Goal: Entertainment & Leisure: Browse casually

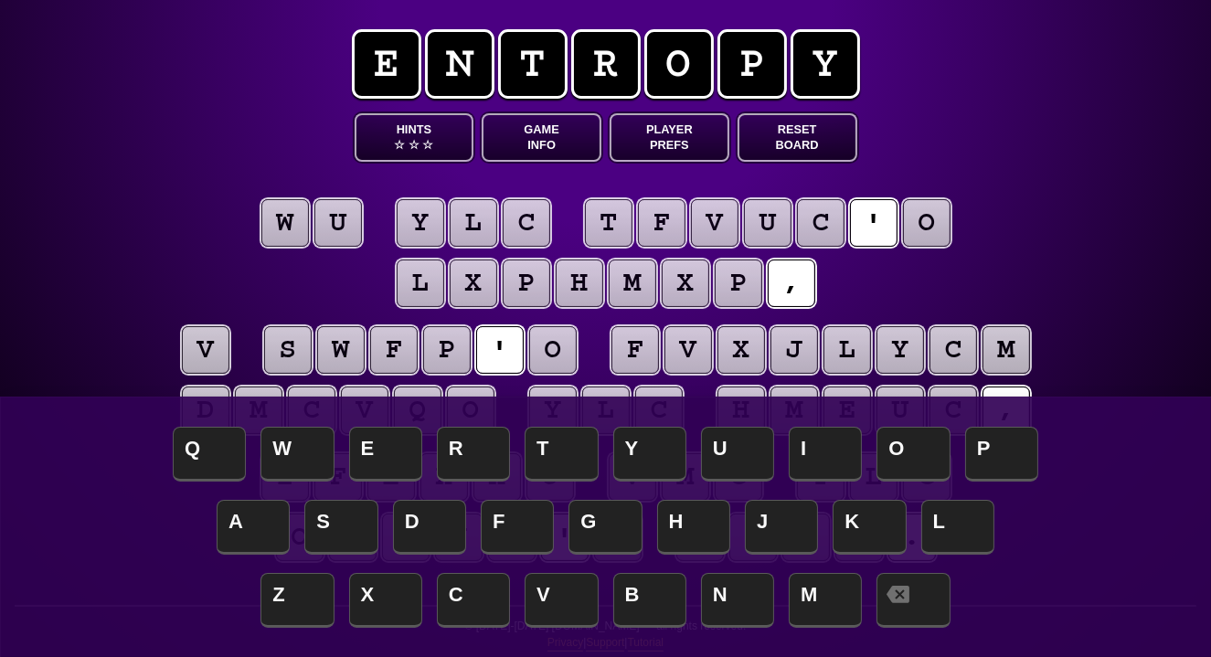
click at [517, 140] on button "Game Info" at bounding box center [542, 137] width 120 height 48
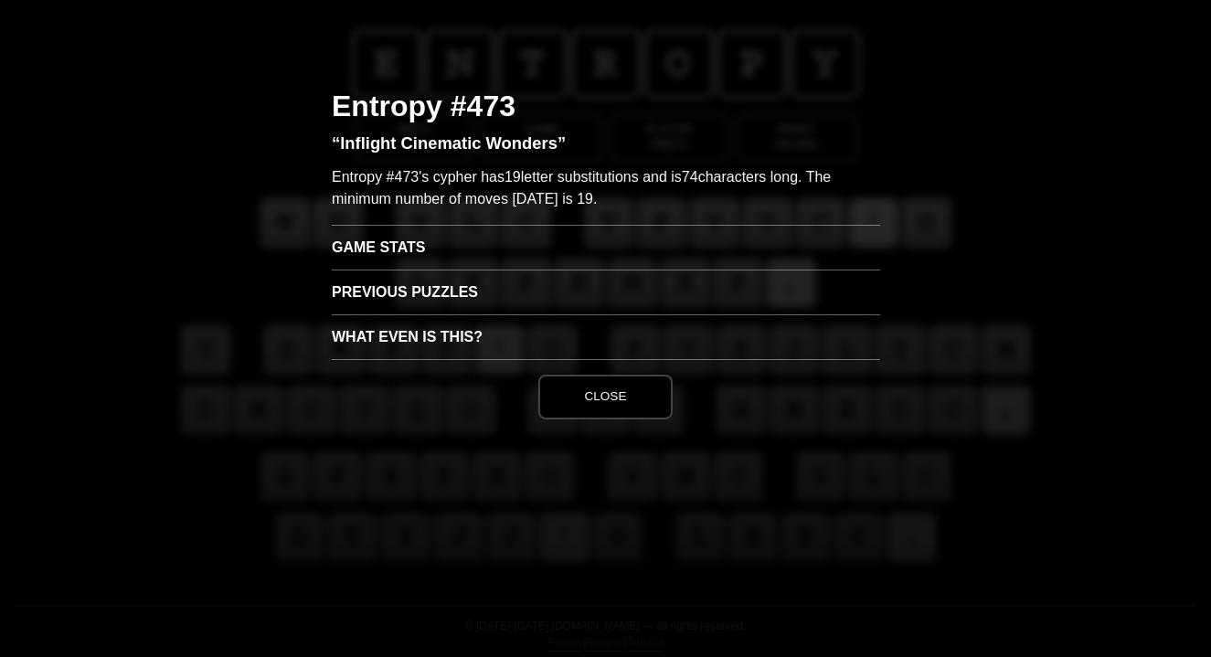
click at [403, 236] on h3 "Game Stats" at bounding box center [606, 247] width 548 height 45
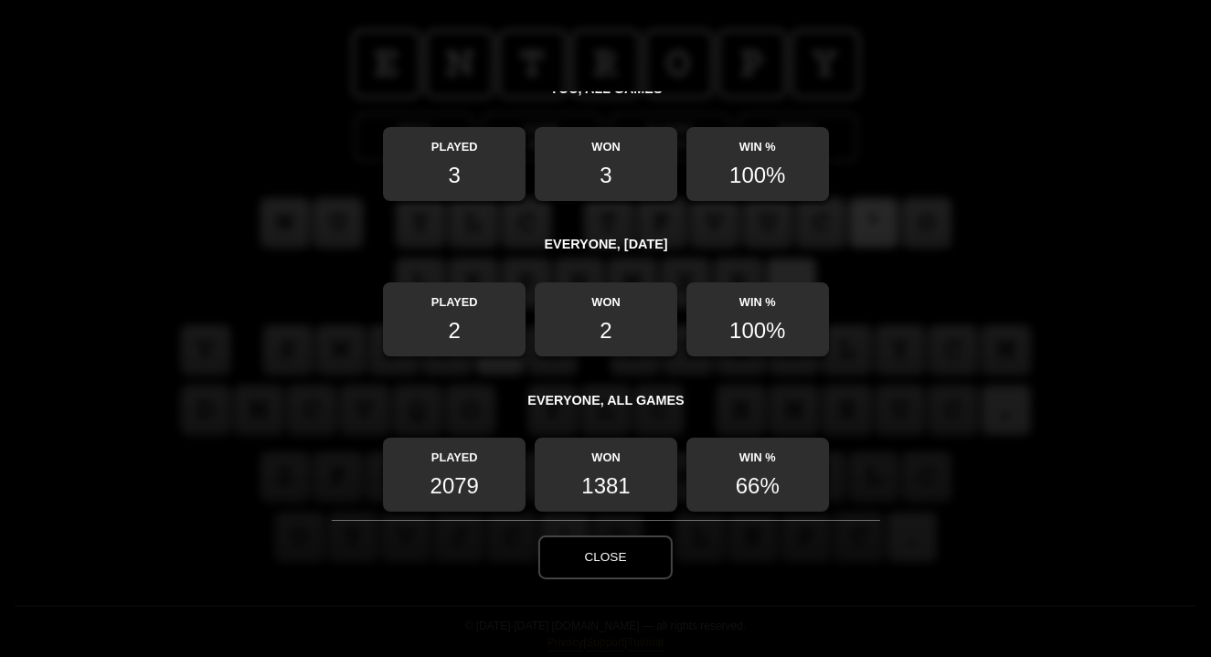
scroll to position [221, 0]
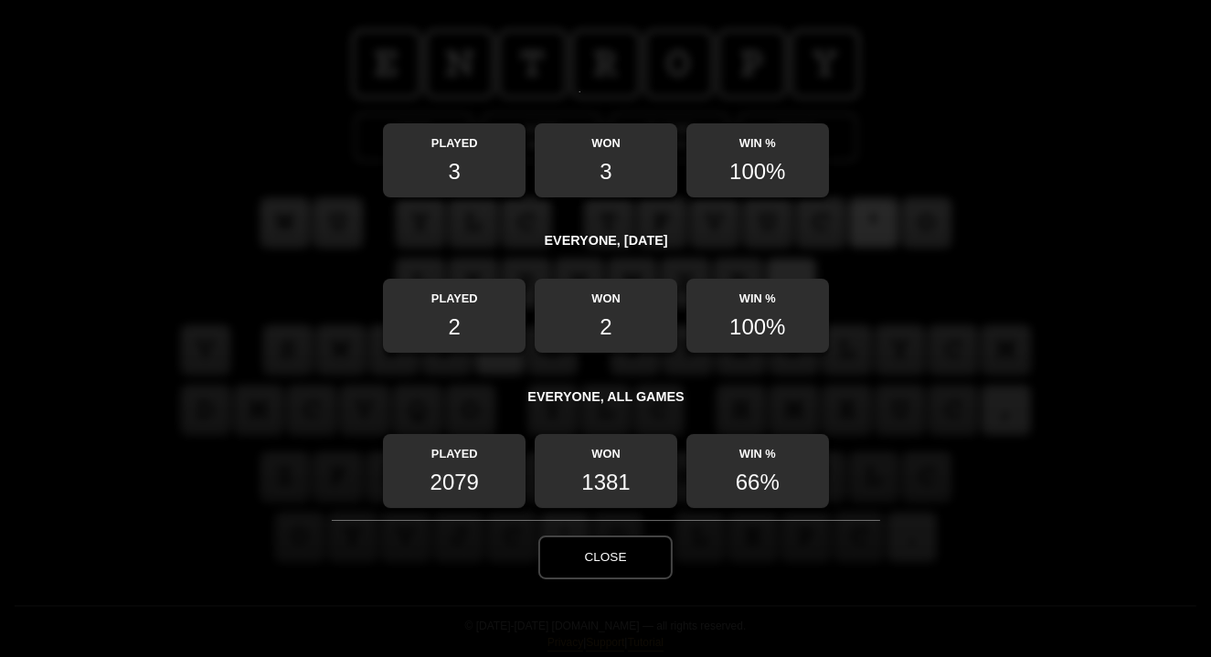
click at [575, 543] on button "Close" at bounding box center [604, 557] width 133 height 44
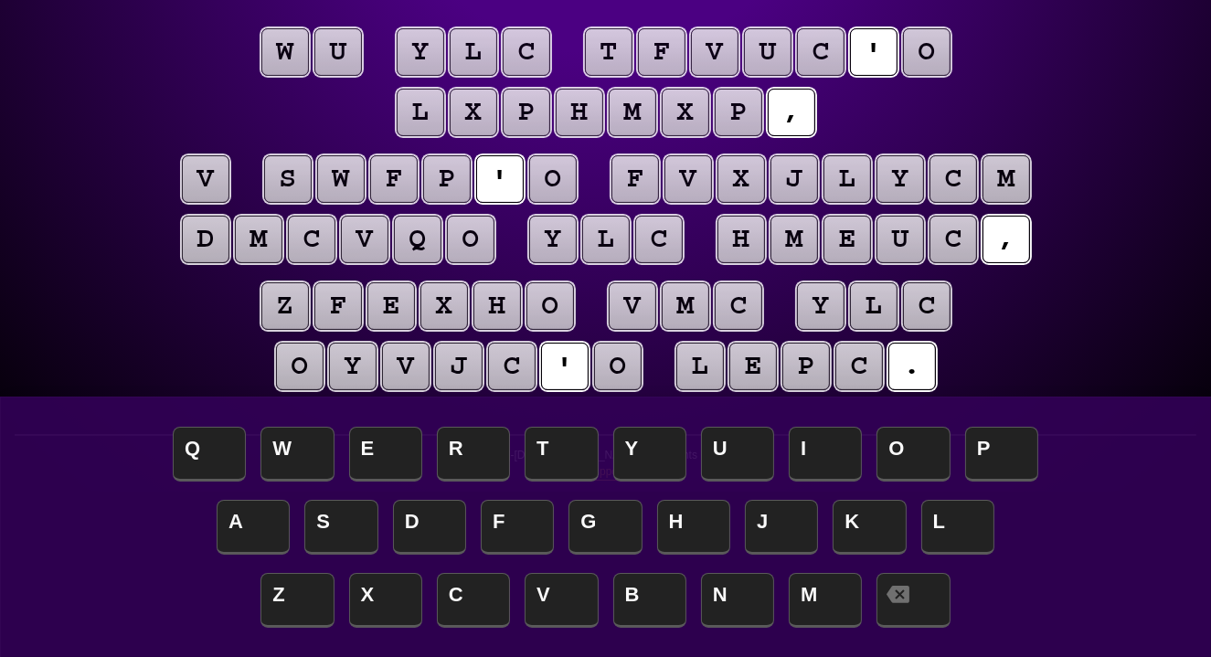
scroll to position [171, 0]
click at [217, 167] on puzzle-tile "v" at bounding box center [206, 179] width 48 height 48
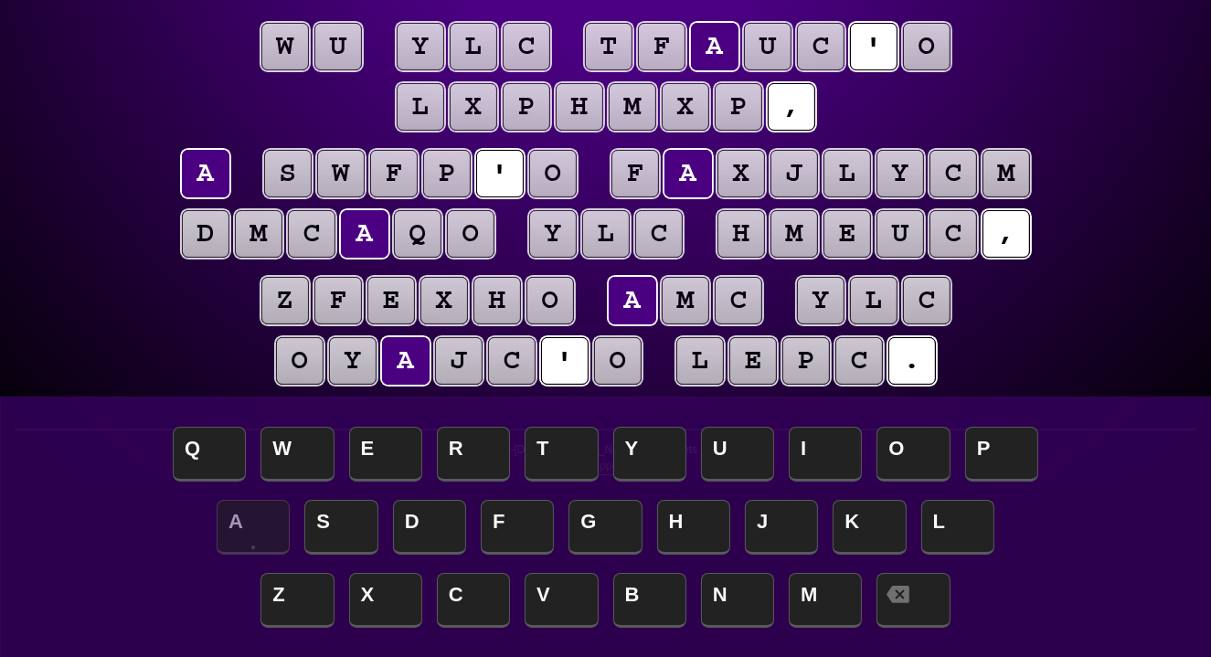
scroll to position [175, 0]
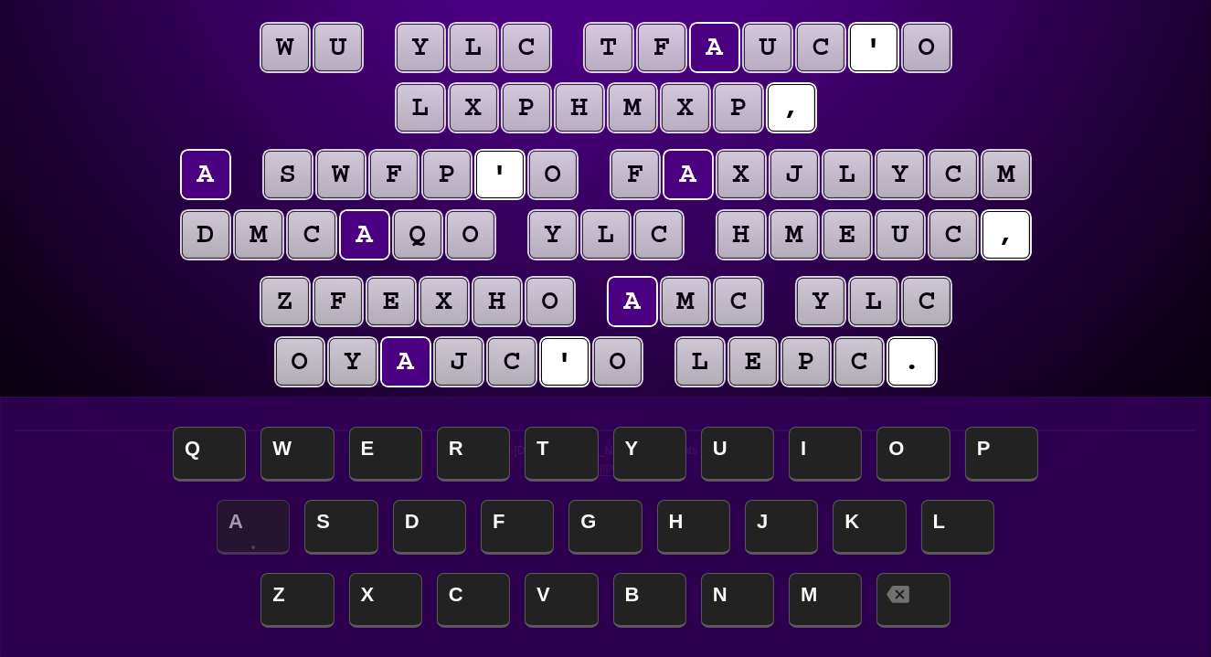
click at [917, 44] on puzzle-tile "o" at bounding box center [927, 48] width 48 height 48
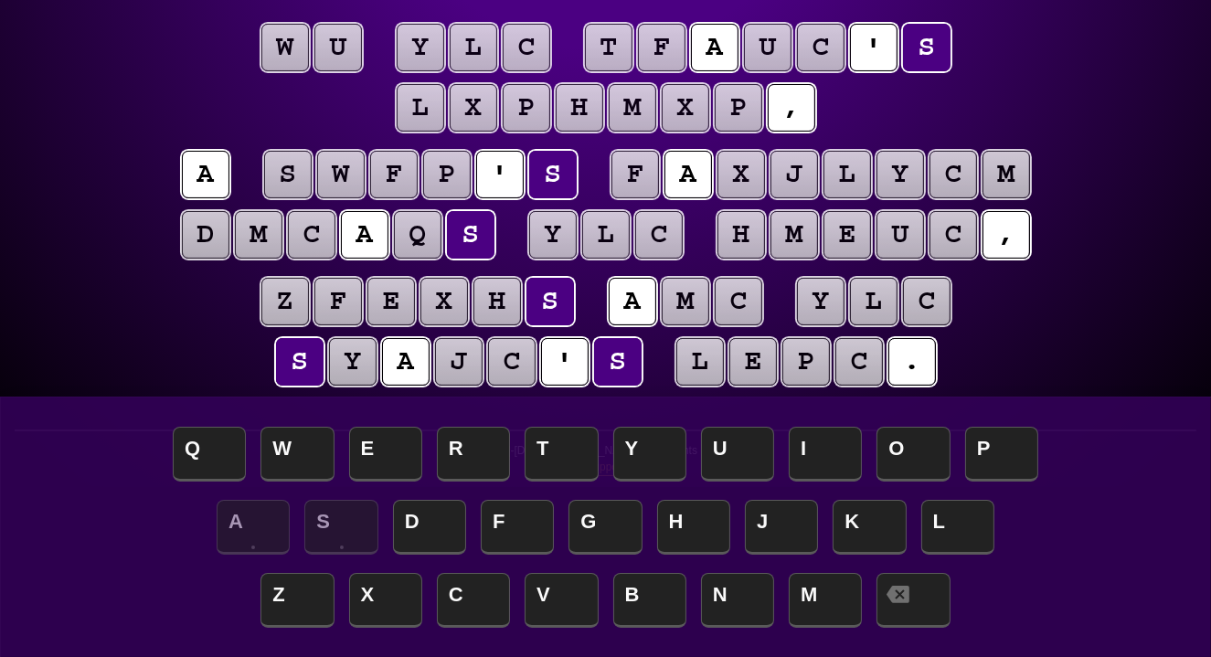
click at [684, 301] on puzzle-tile "m" at bounding box center [685, 302] width 48 height 48
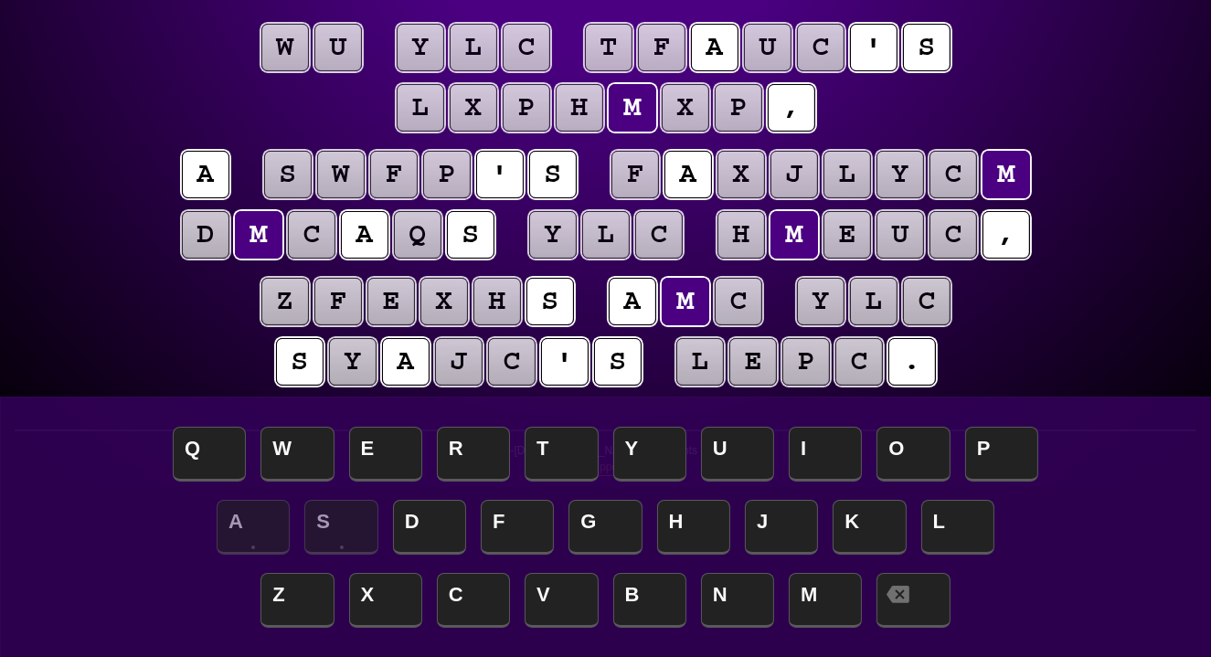
click at [738, 302] on puzzle-tile "c" at bounding box center [738, 302] width 48 height 48
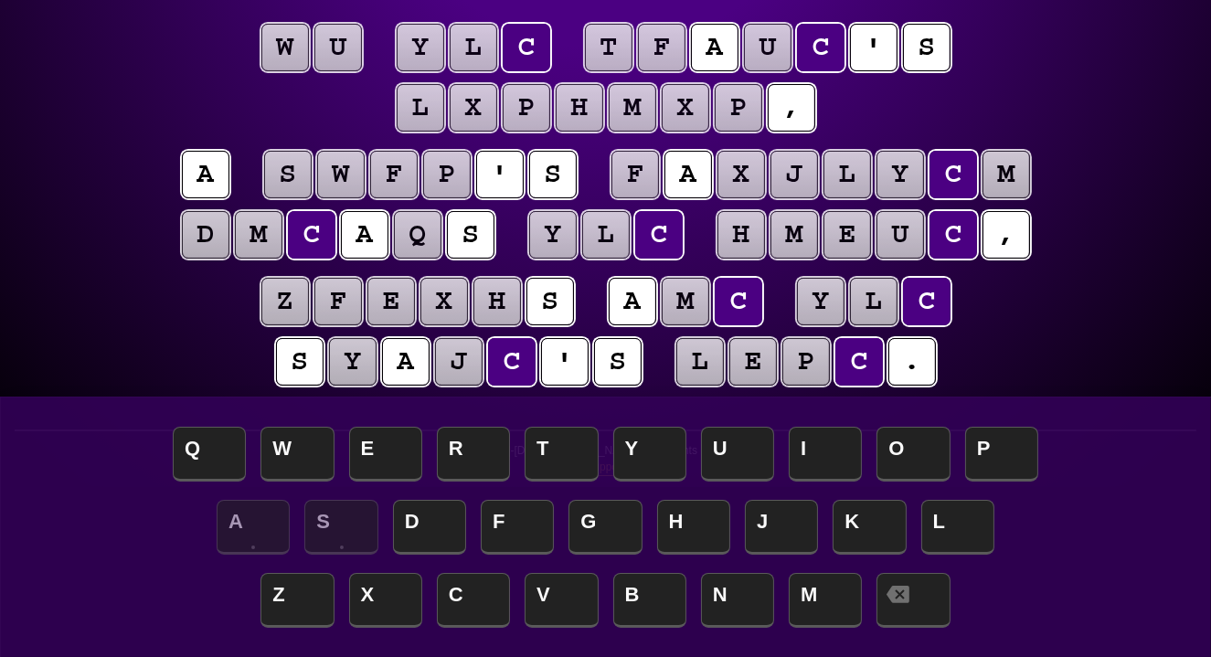
click at [815, 305] on puzzle-tile "y" at bounding box center [821, 302] width 48 height 48
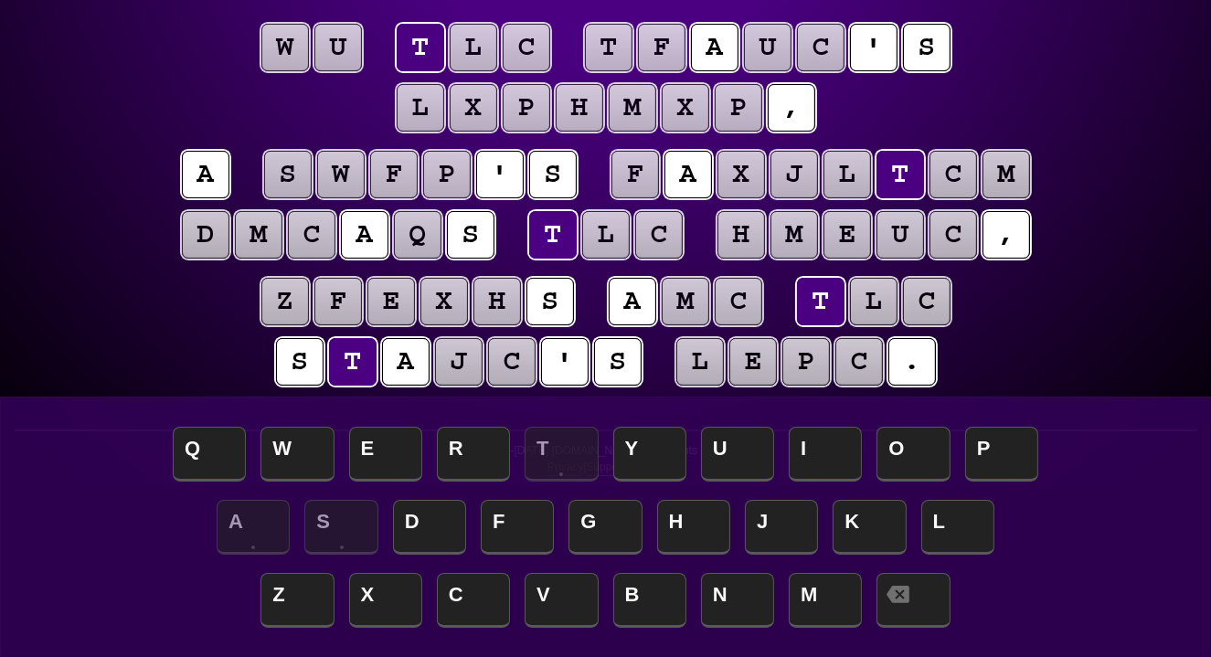
click at [878, 305] on puzzle-tile "l" at bounding box center [874, 302] width 48 height 48
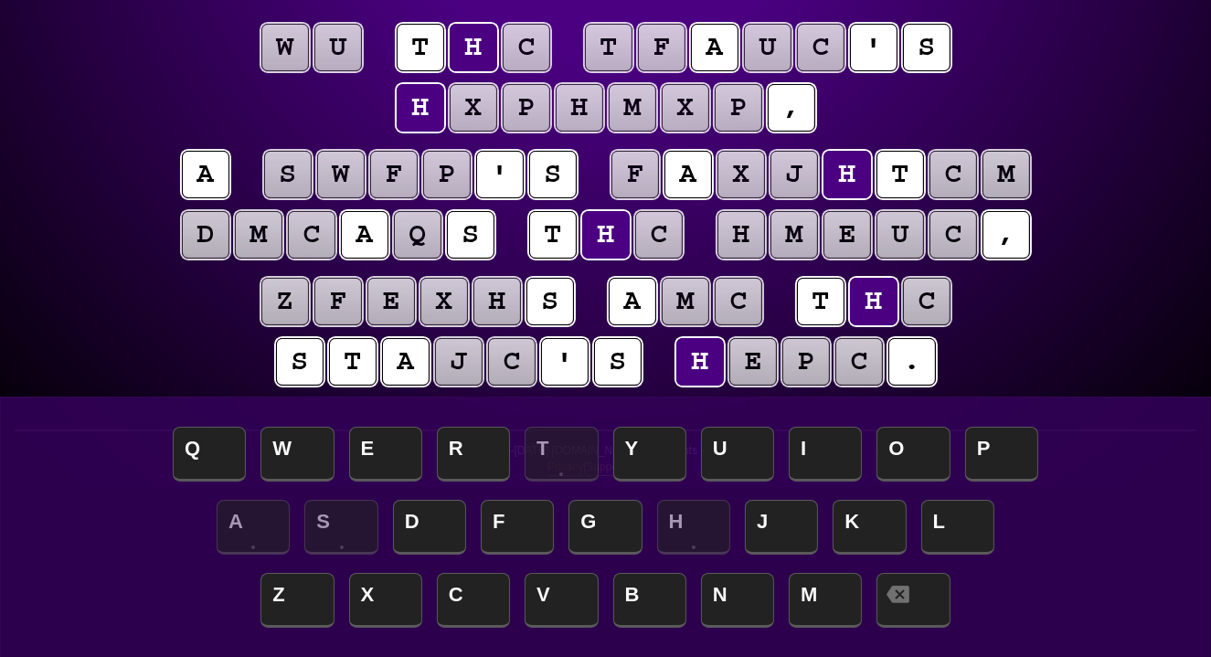
click at [915, 304] on puzzle-tile "c" at bounding box center [927, 302] width 48 height 48
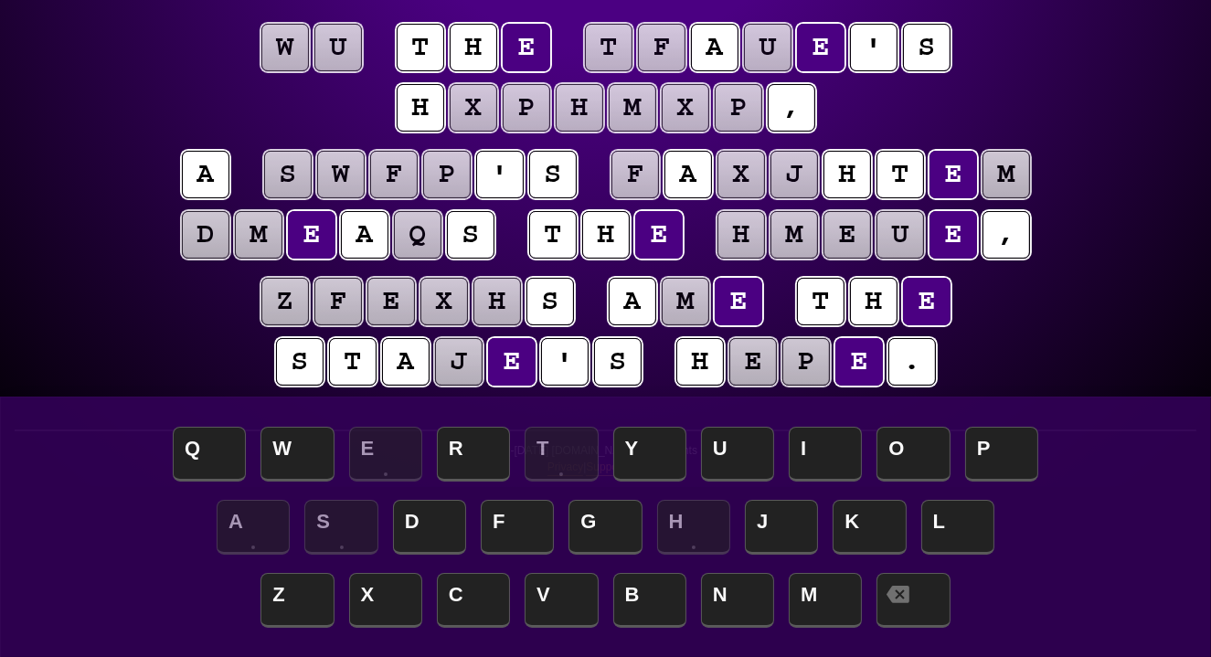
click at [696, 304] on puzzle-tile "m" at bounding box center [685, 302] width 48 height 48
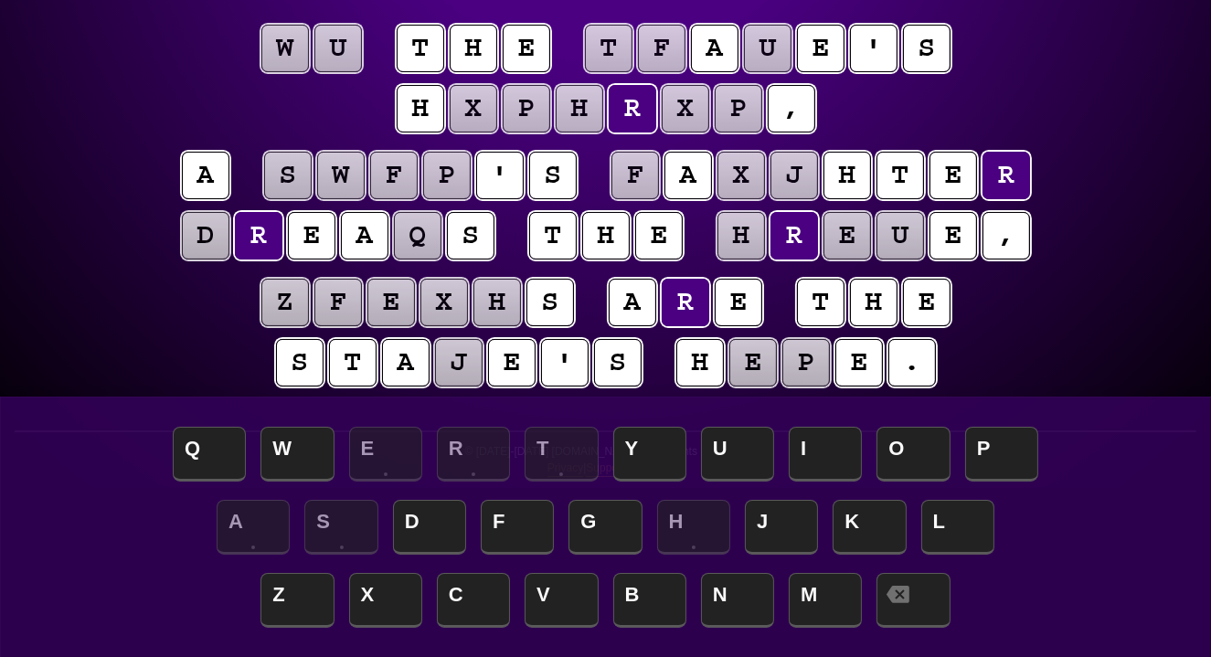
click at [148, 332] on puzzle-line "z f e x h s a r e t h e s t a j e ' s h e p e ." at bounding box center [606, 334] width 936 height 120
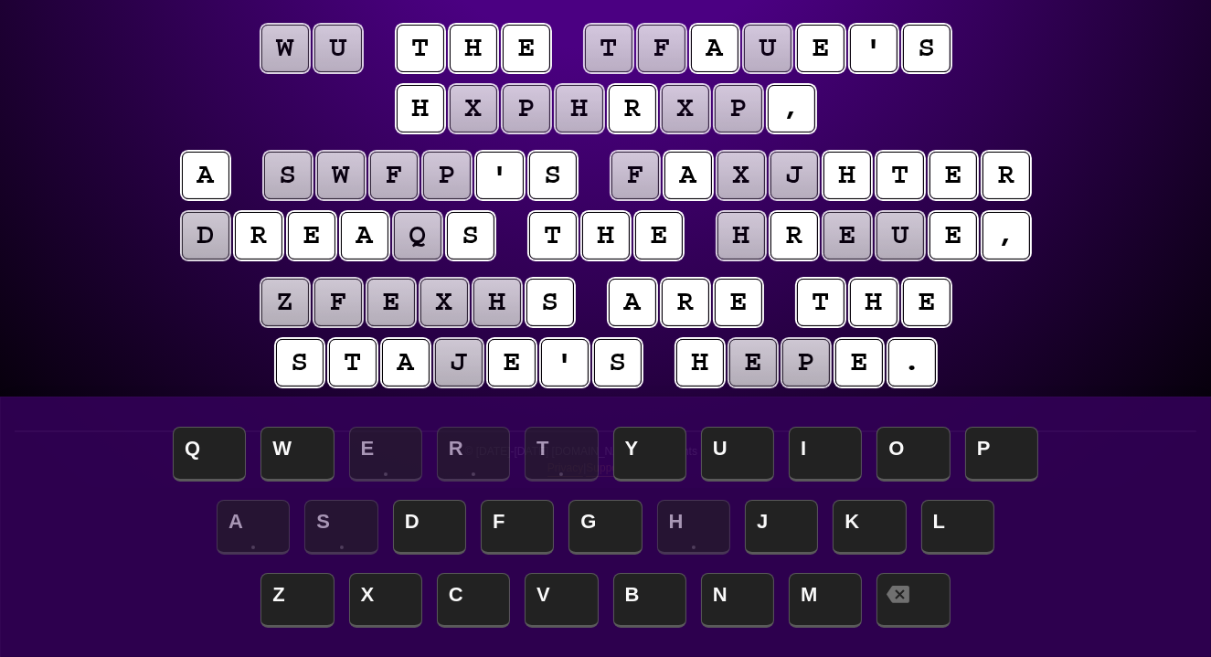
scroll to position [177, 0]
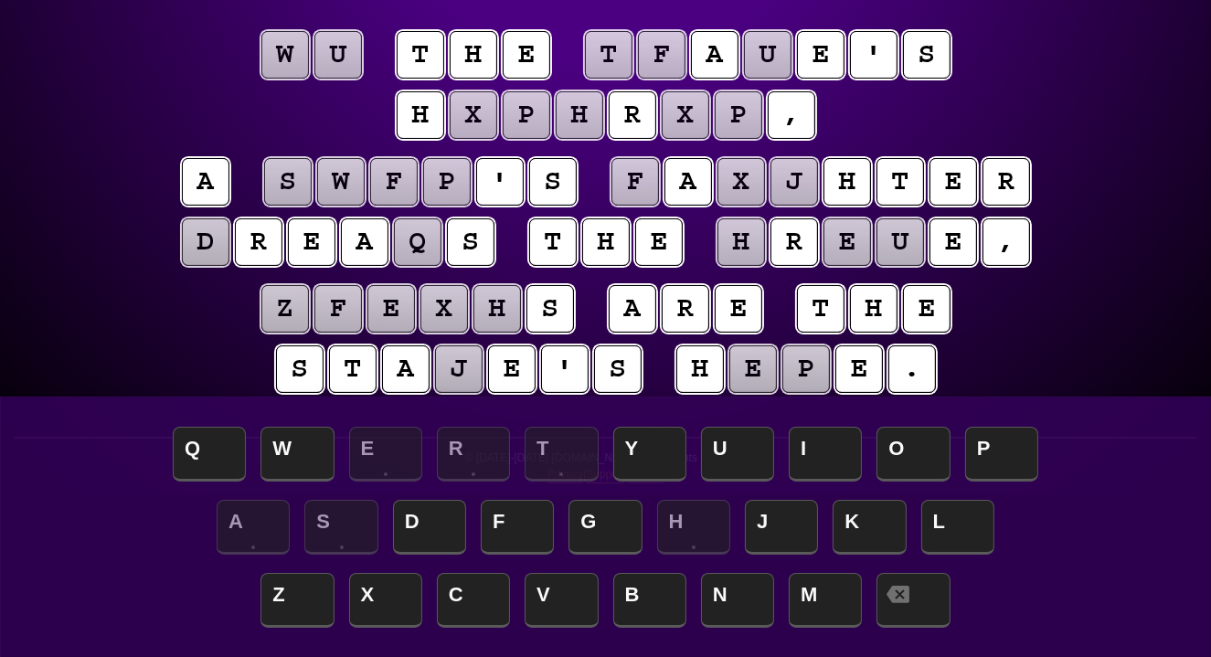
click at [631, 184] on puzzle-tile "f" at bounding box center [635, 182] width 48 height 48
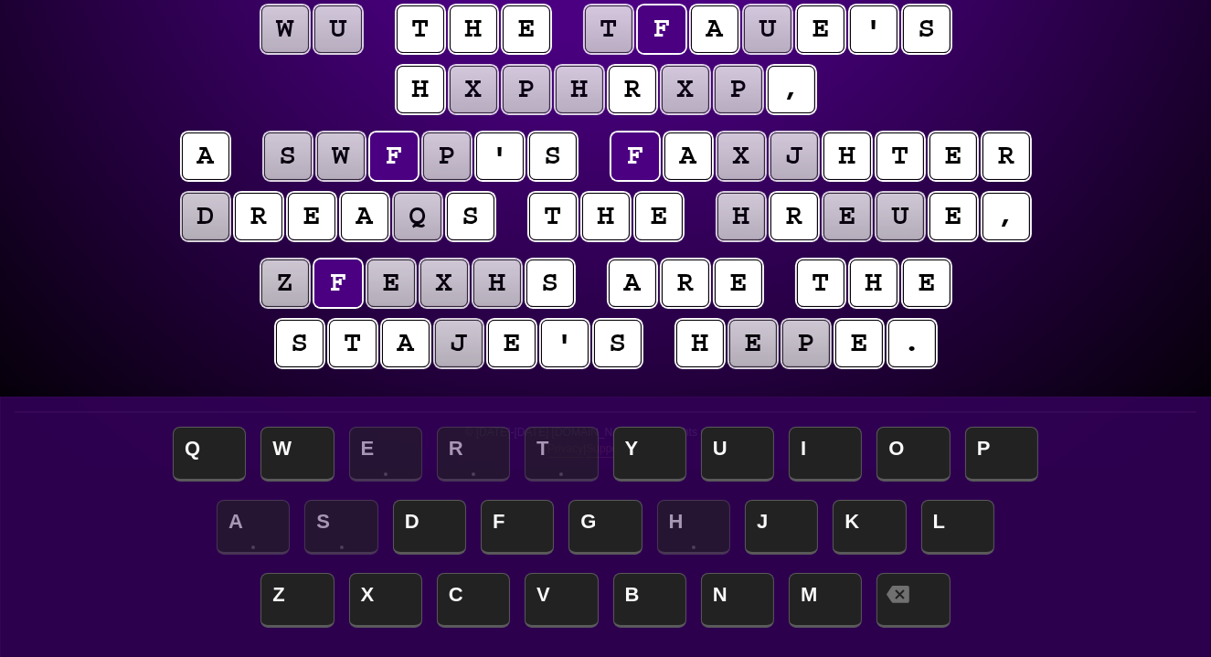
scroll to position [195, 0]
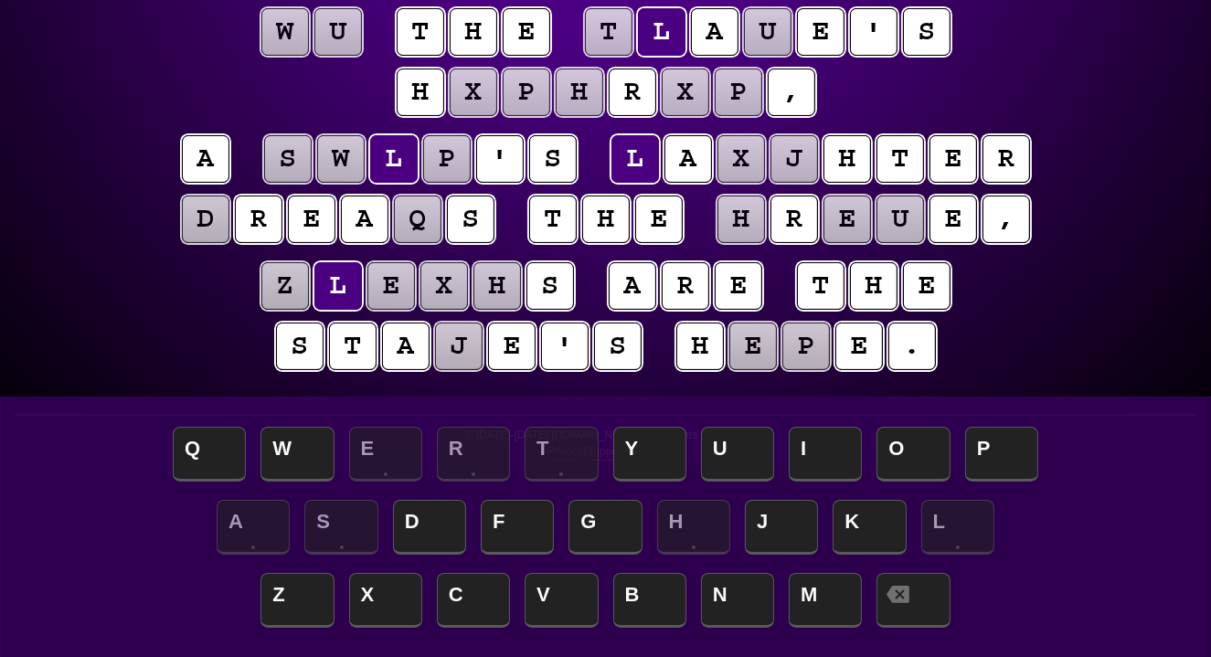
click at [733, 164] on puzzle-tile "x" at bounding box center [741, 159] width 48 height 48
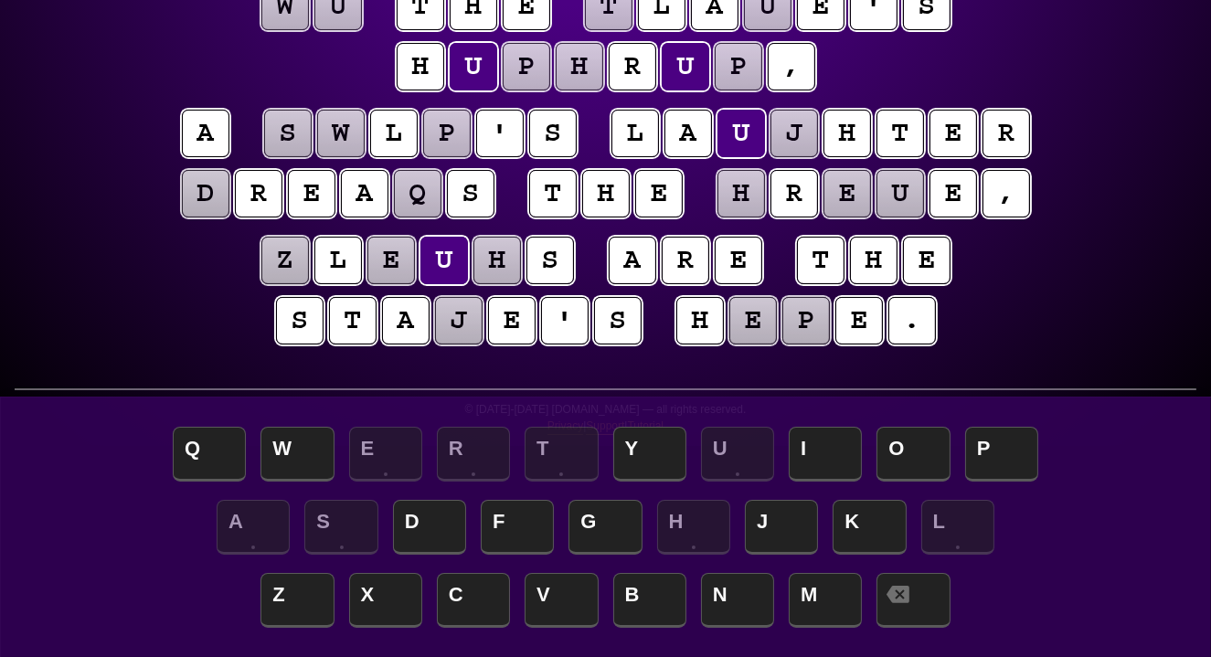
scroll to position [217, 0]
click at [788, 126] on puzzle-tile "j" at bounding box center [794, 134] width 48 height 48
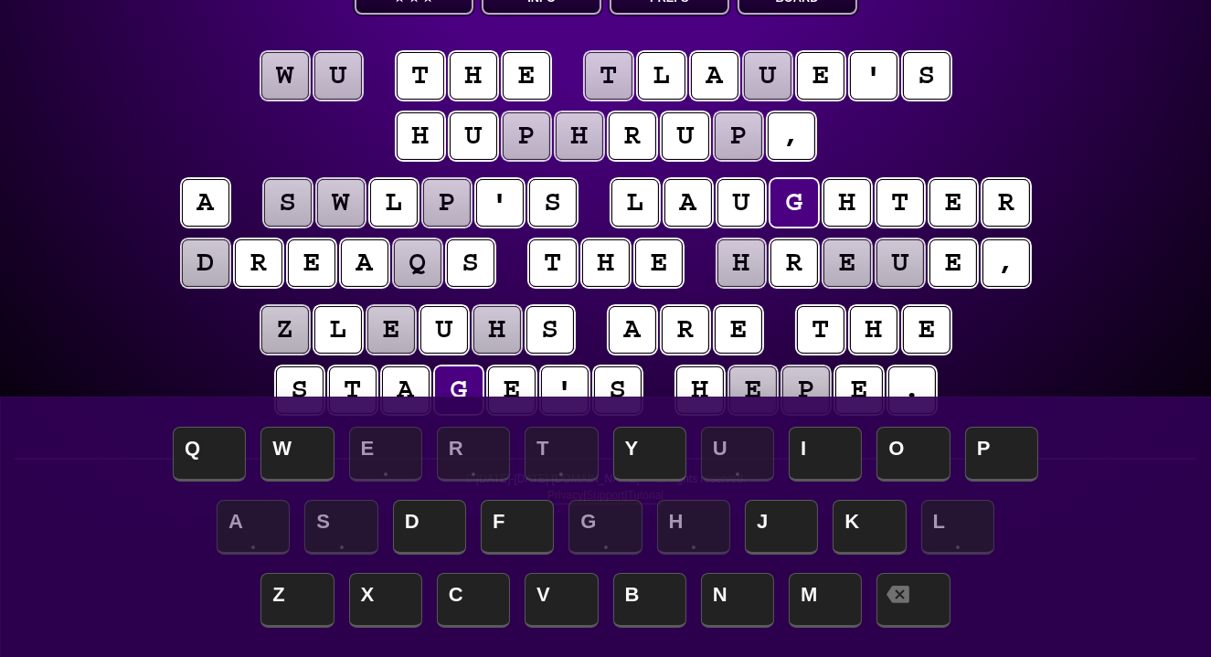
scroll to position [143, 0]
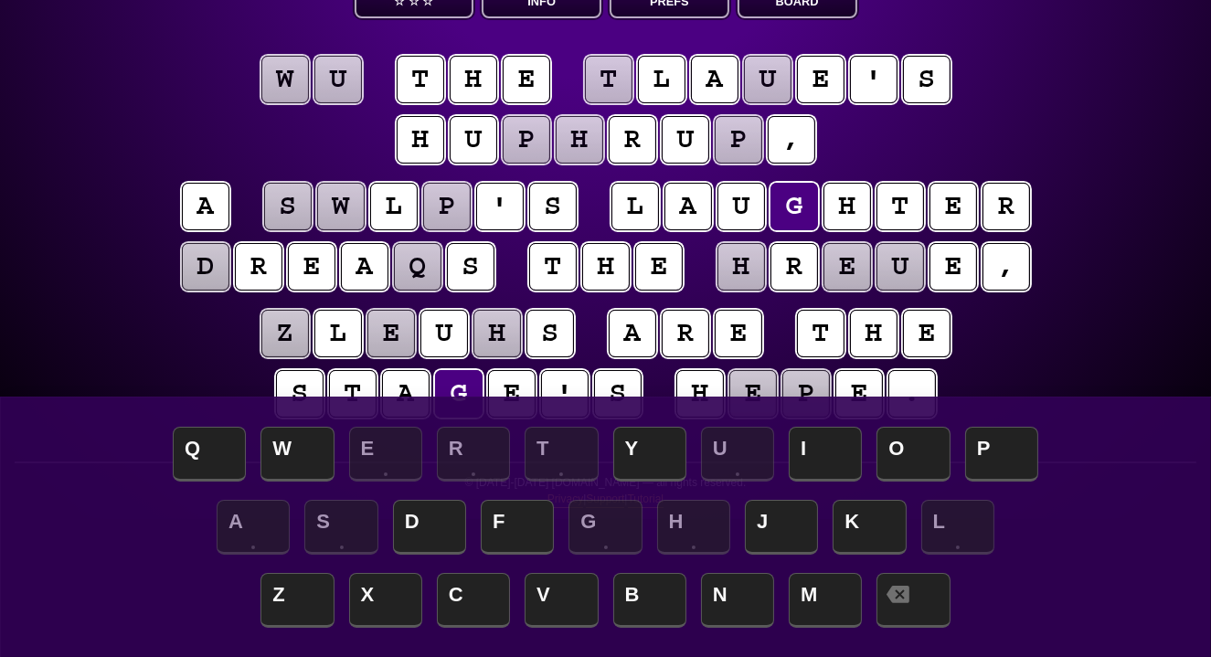
click at [339, 82] on puzzle-tile "u" at bounding box center [338, 80] width 48 height 48
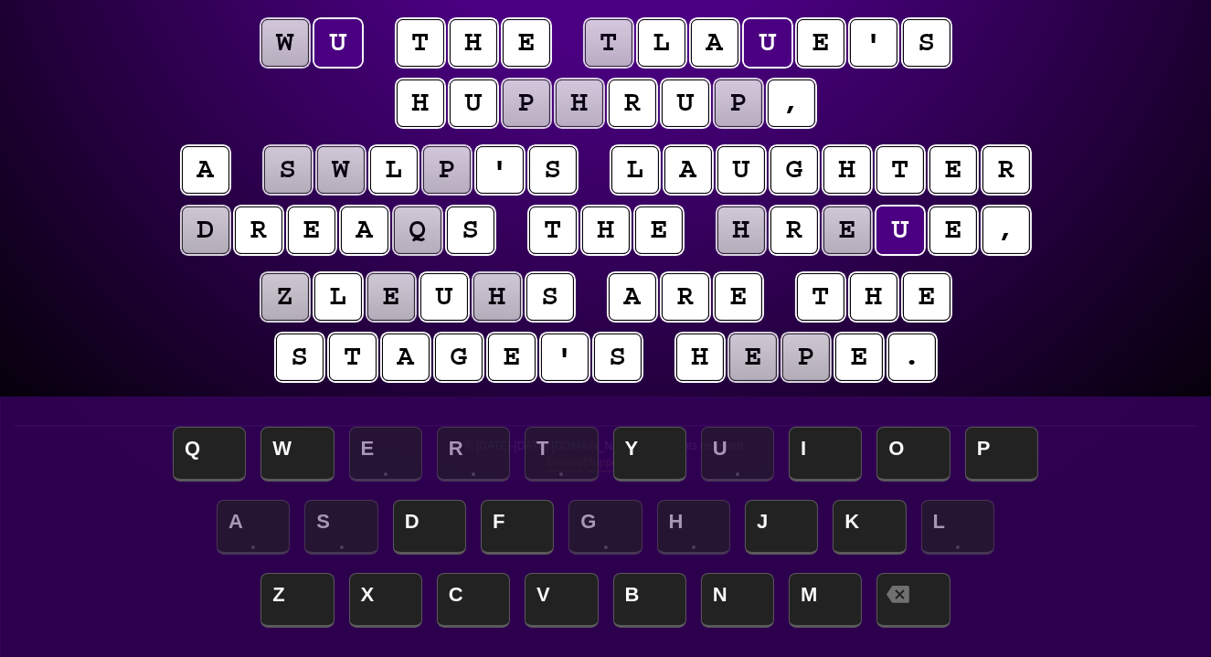
scroll to position [179, 0]
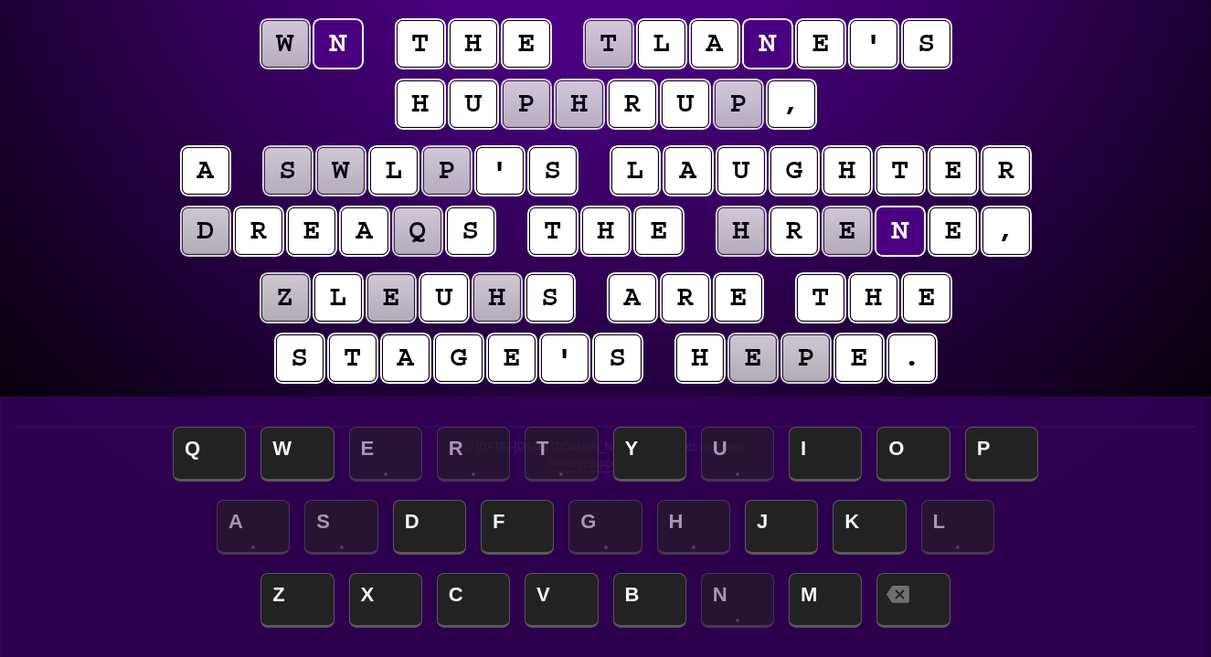
click at [291, 43] on puzzle-tile "w" at bounding box center [285, 44] width 48 height 48
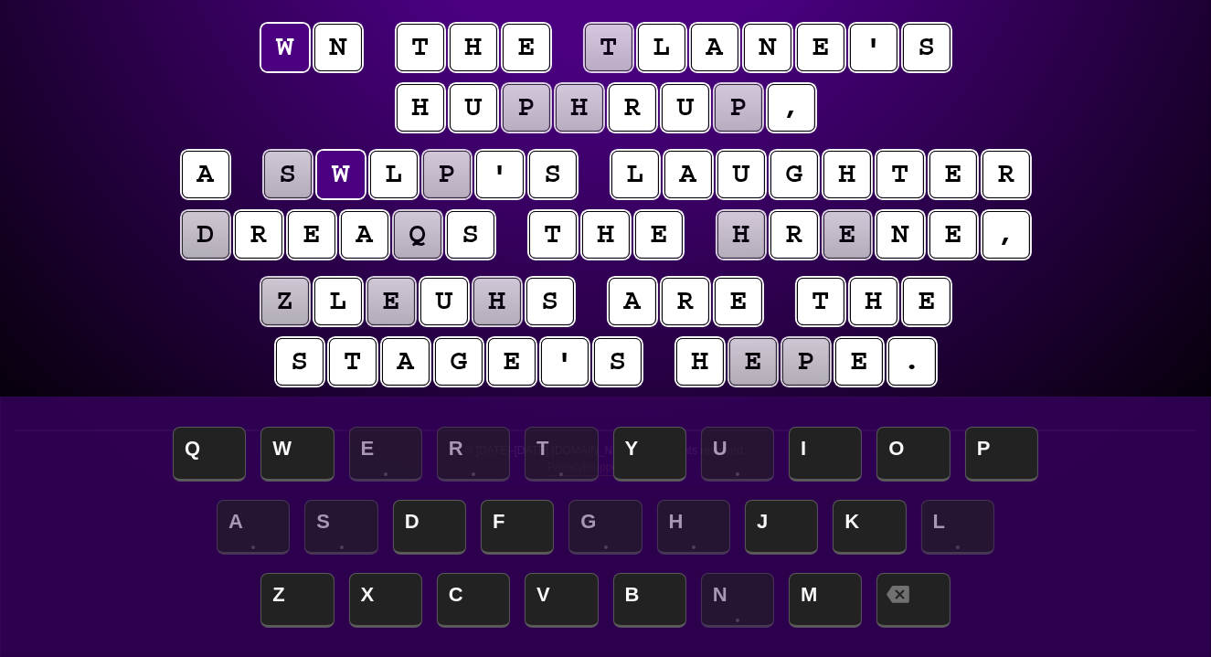
scroll to position [181, 0]
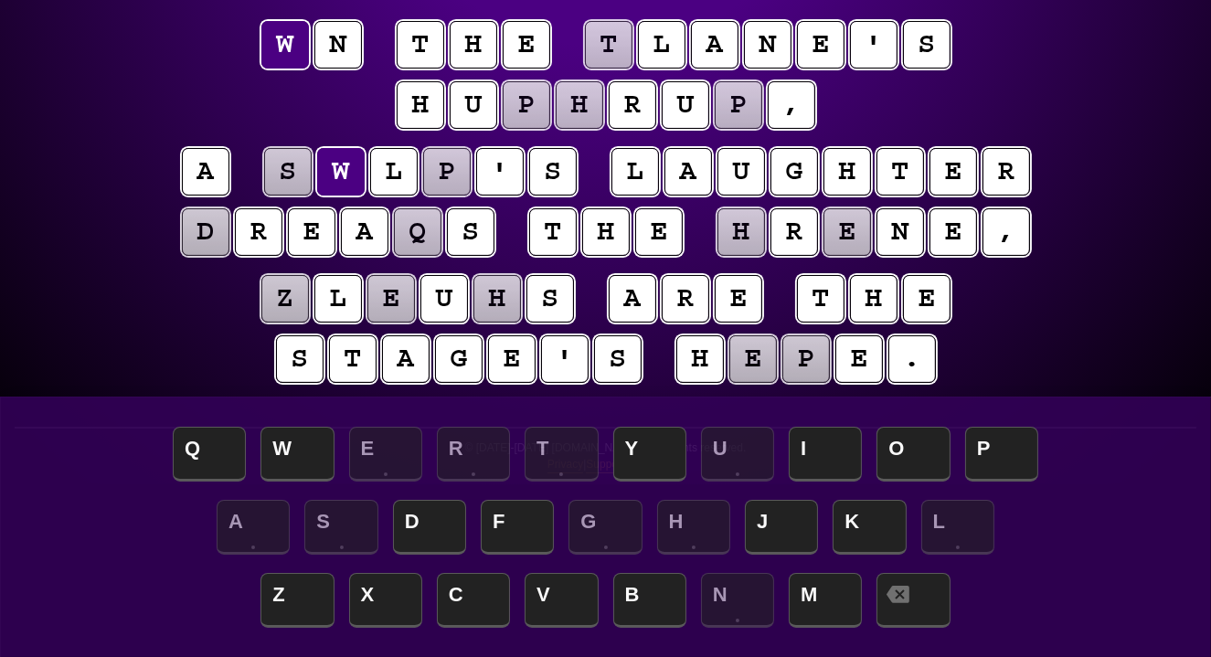
click at [518, 101] on puzzle-tile "p" at bounding box center [527, 105] width 48 height 48
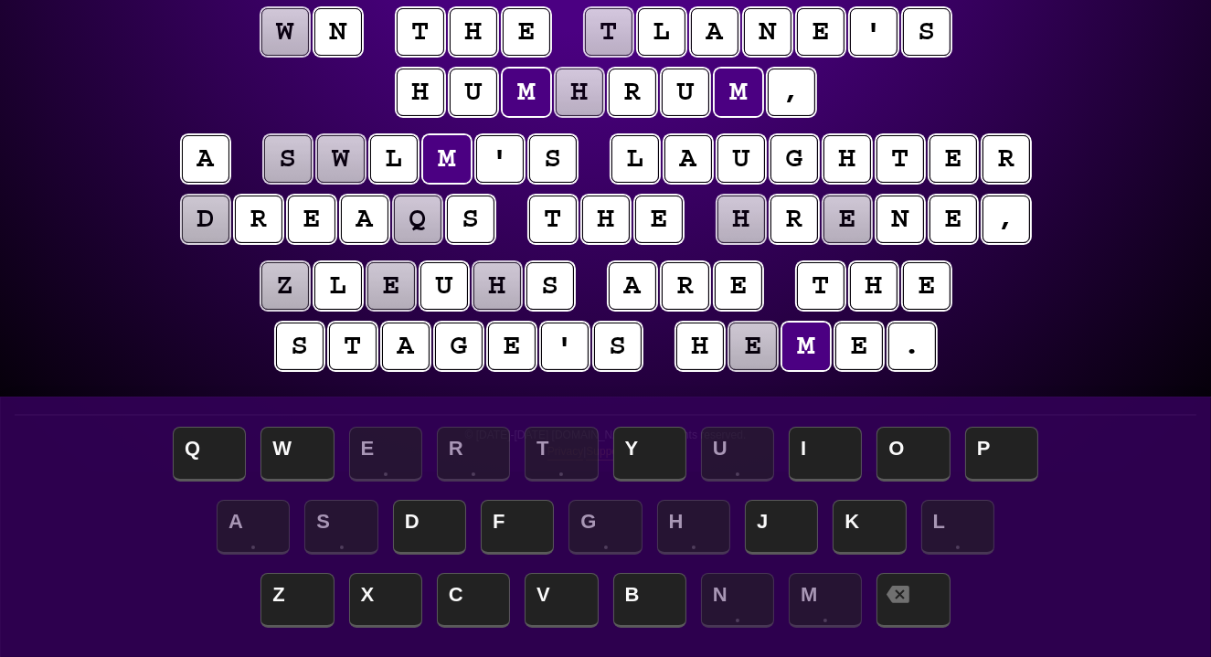
scroll to position [196, 0]
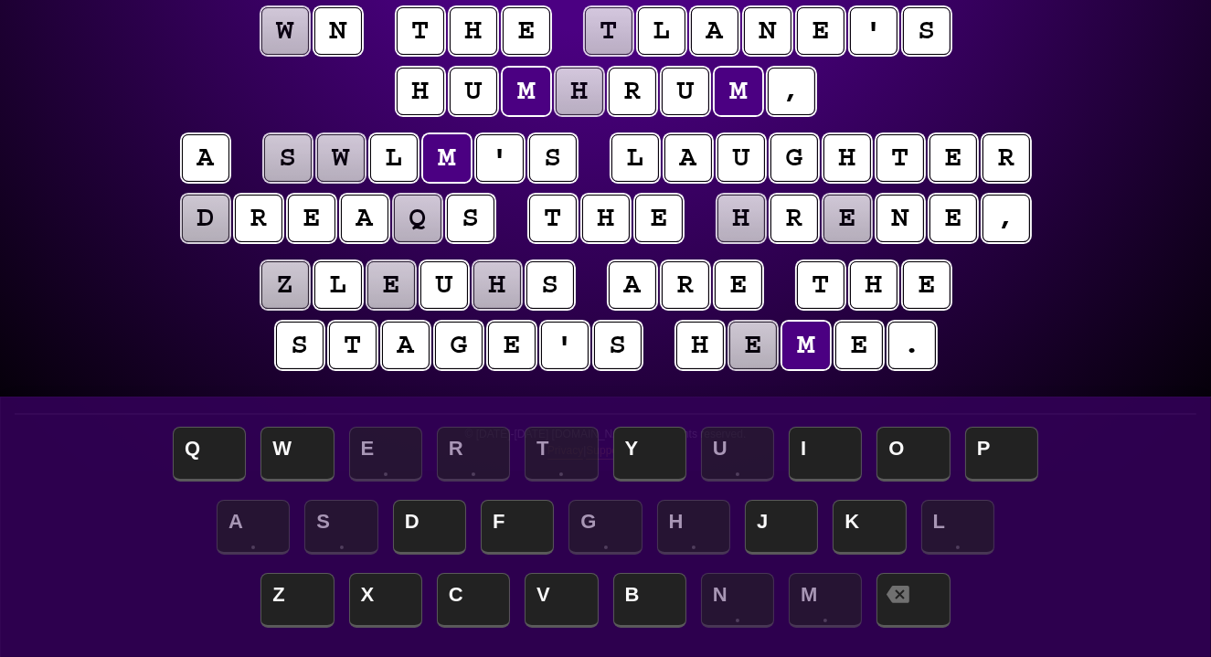
click at [583, 75] on puzzle-tile "h" at bounding box center [580, 92] width 48 height 48
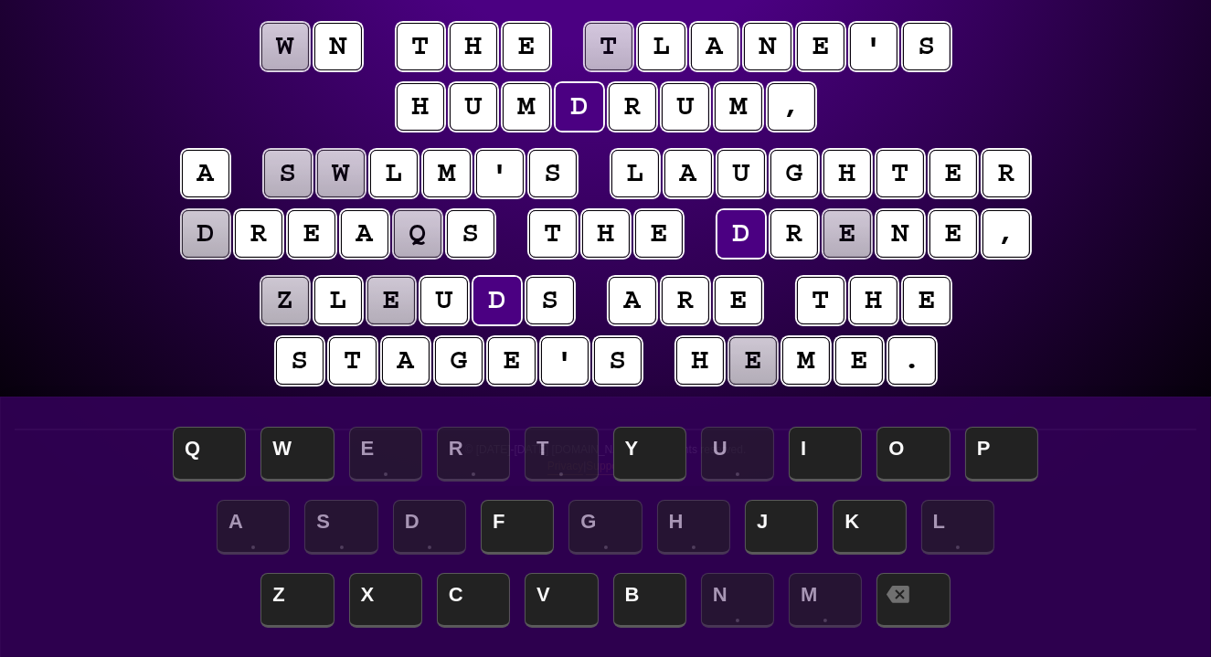
scroll to position [175, 0]
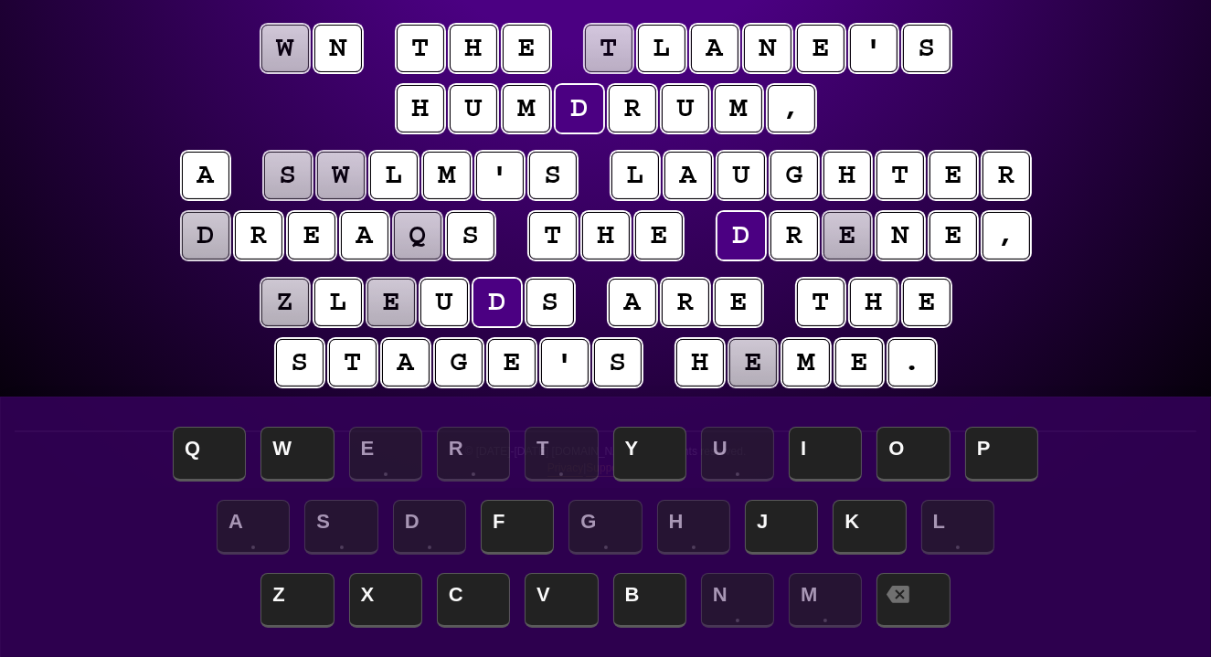
click at [616, 43] on puzzle-tile "t" at bounding box center [609, 49] width 48 height 48
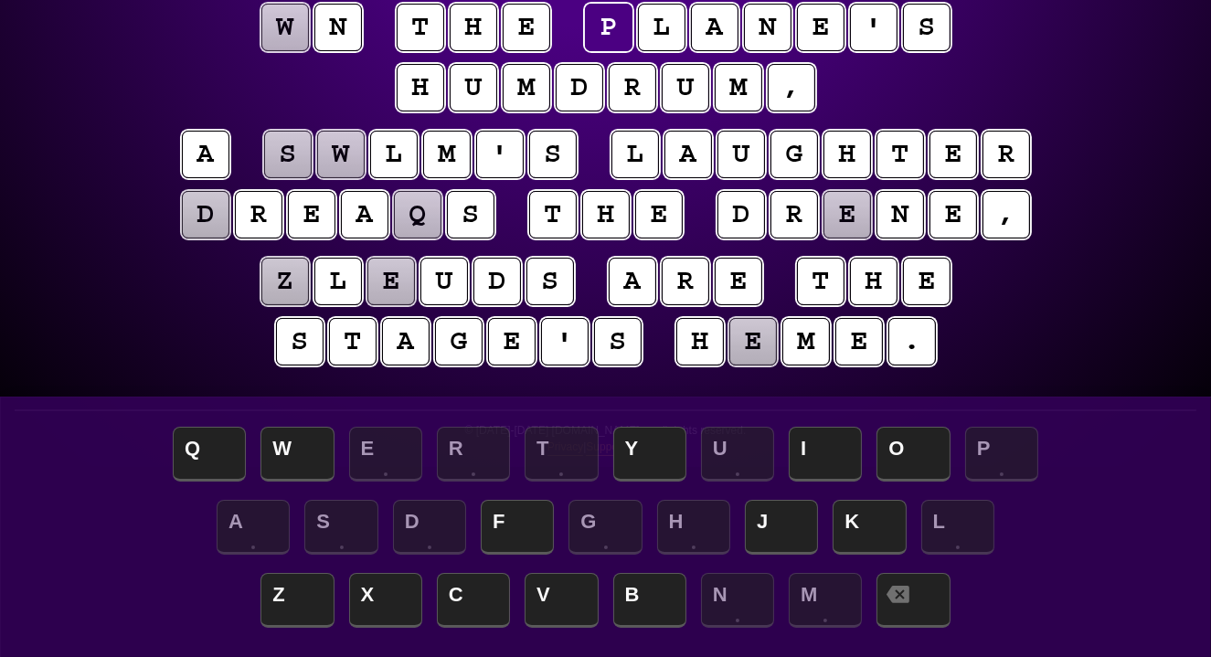
scroll to position [198, 0]
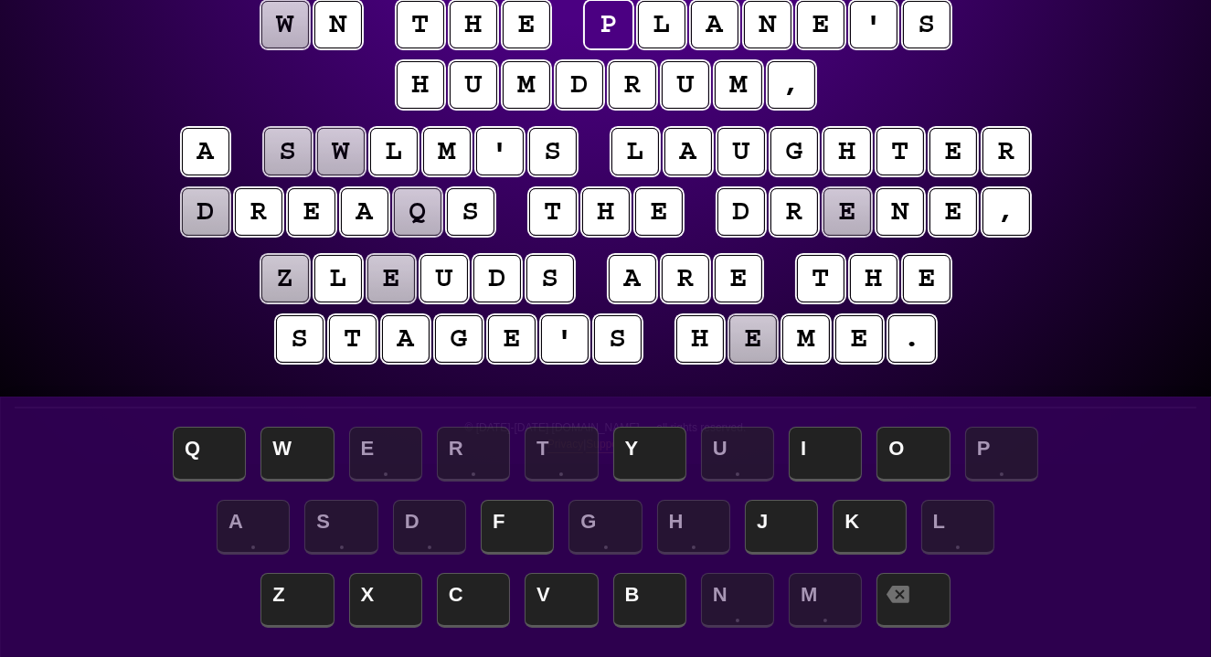
click at [286, 31] on puzzle-tile "w" at bounding box center [285, 25] width 48 height 48
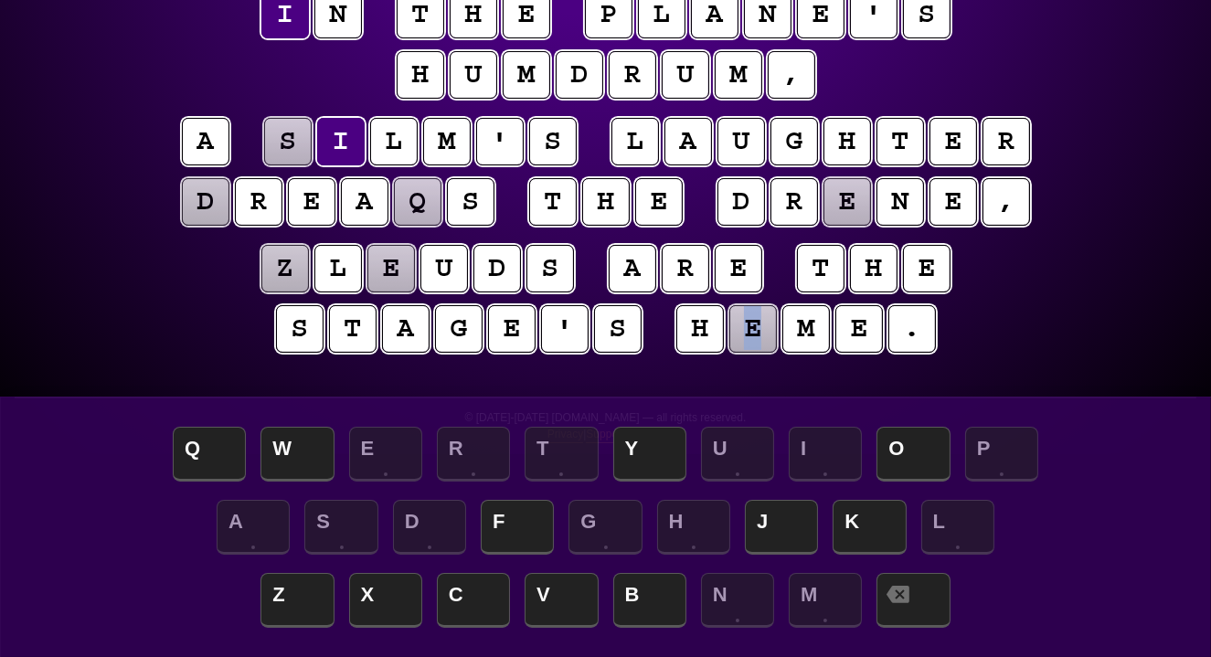
click at [729, 345] on puzzle-tile "e" at bounding box center [753, 329] width 48 height 48
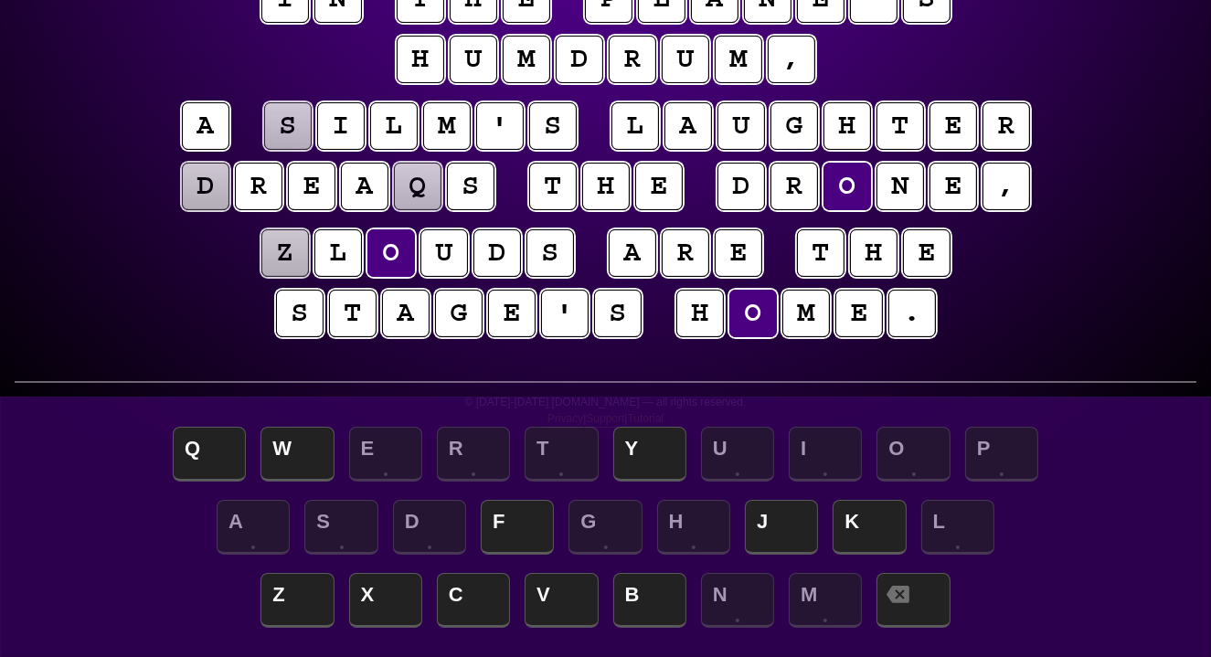
scroll to position [228, 0]
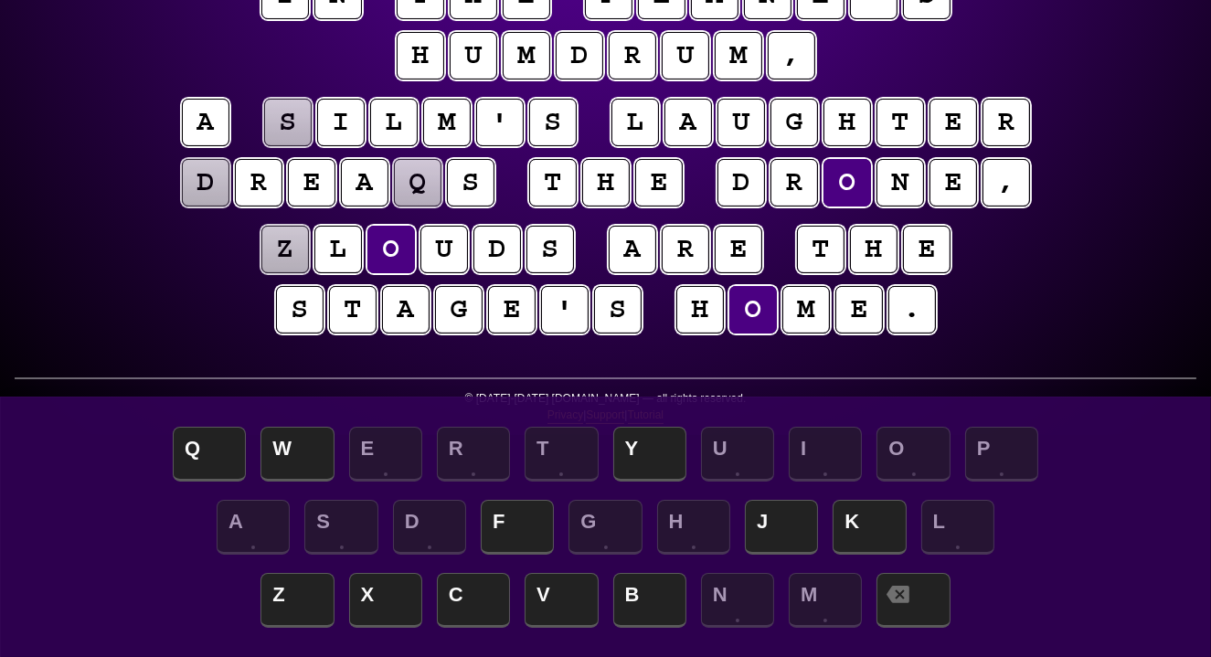
click at [276, 258] on puzzle-tile "z" at bounding box center [285, 250] width 48 height 48
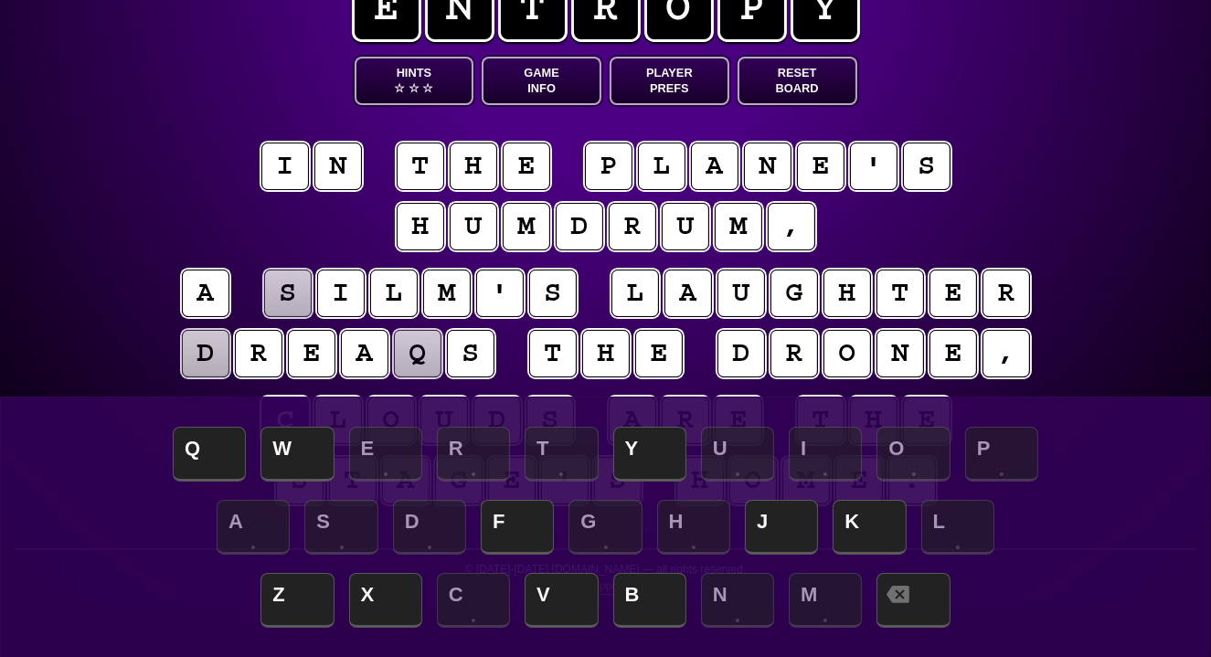
scroll to position [57, 0]
click at [408, 100] on button "Hints ☆ ☆ ☆" at bounding box center [415, 81] width 120 height 48
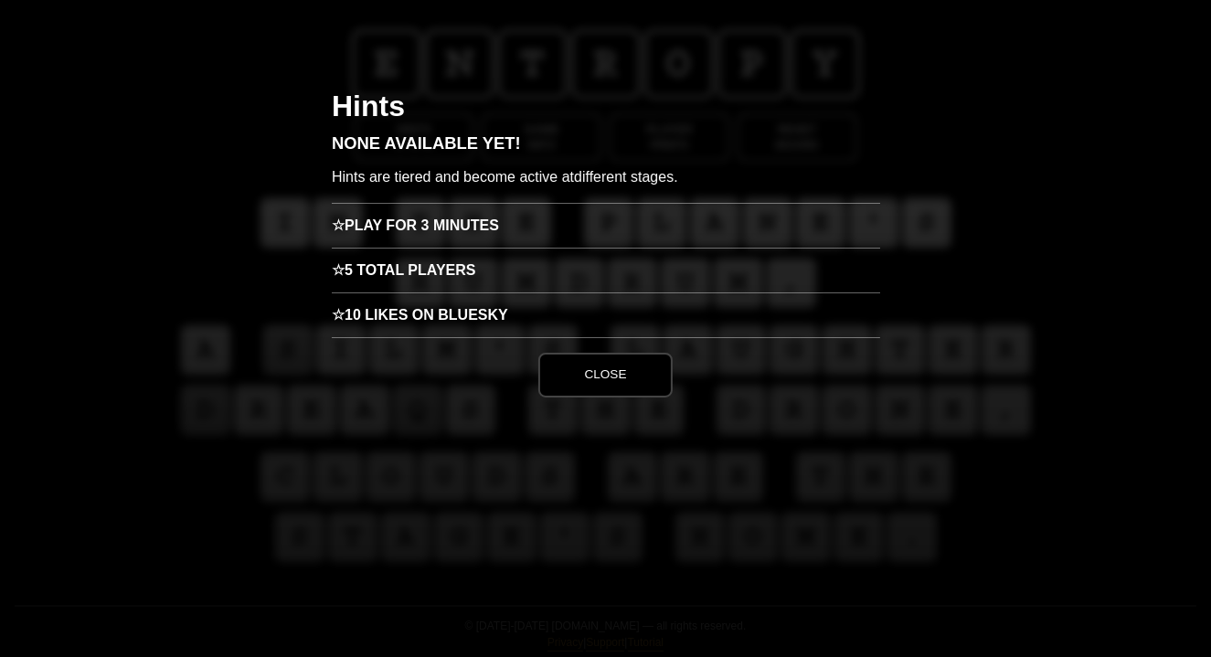
click at [432, 223] on h3 "☆ Play for 3 minutes" at bounding box center [606, 225] width 548 height 45
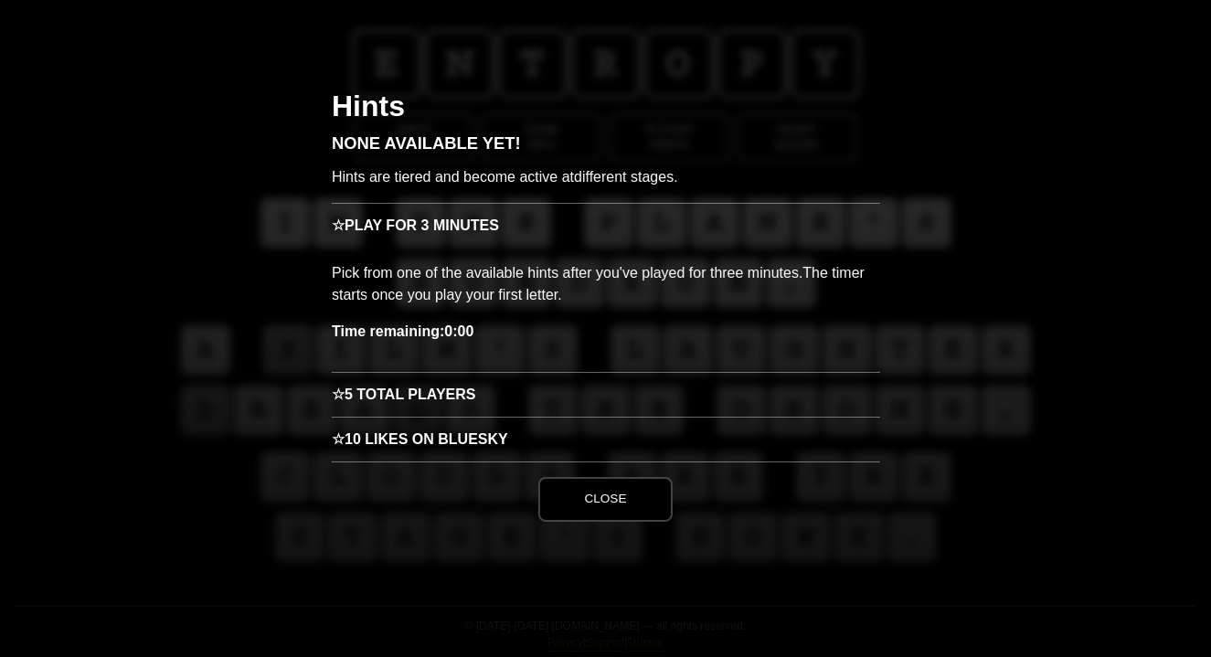
click at [596, 490] on button "Close" at bounding box center [604, 499] width 133 height 44
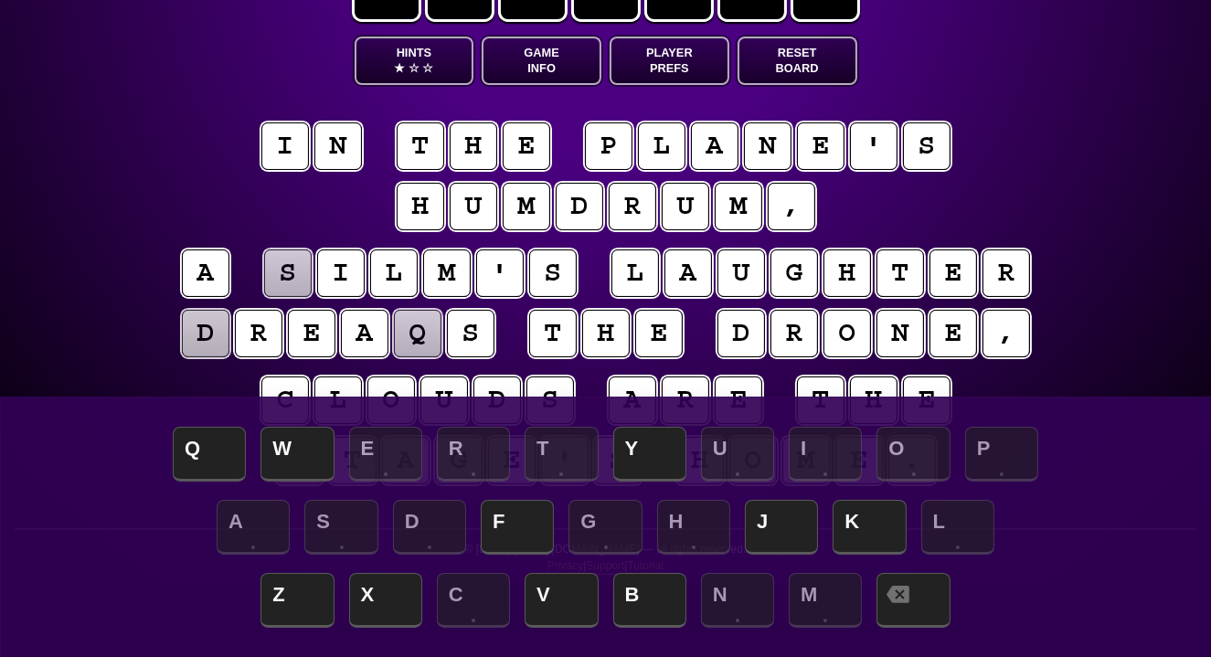
scroll to position [80, 0]
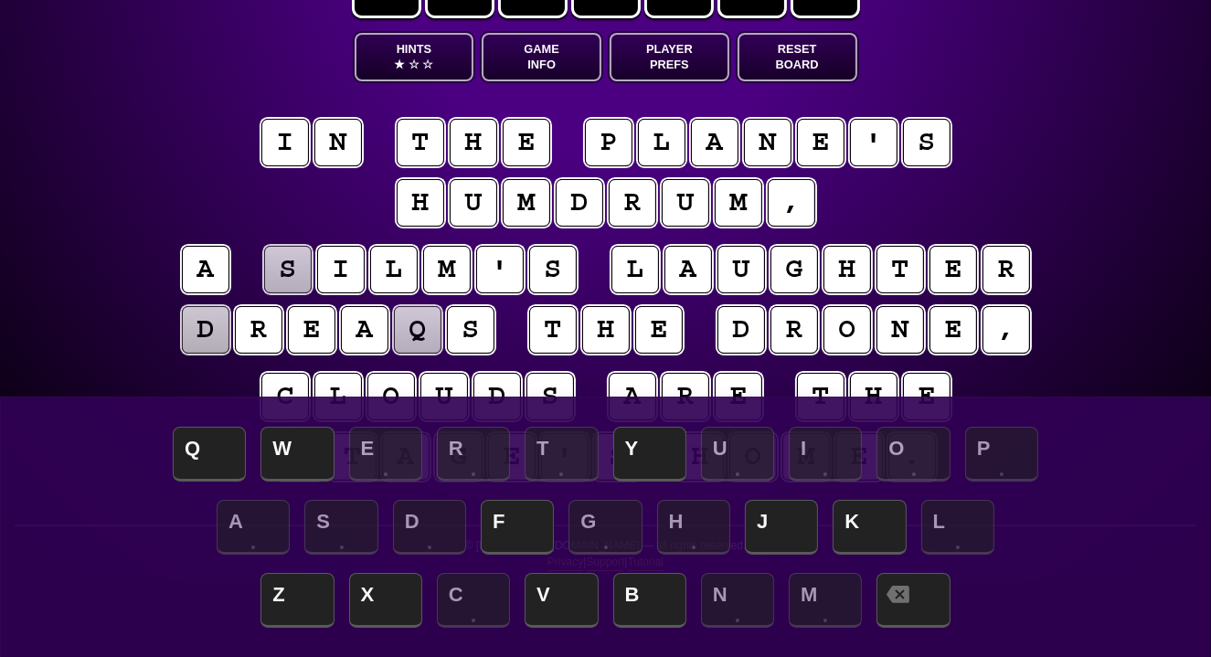
click at [422, 63] on span "☆" at bounding box center [427, 65] width 11 height 16
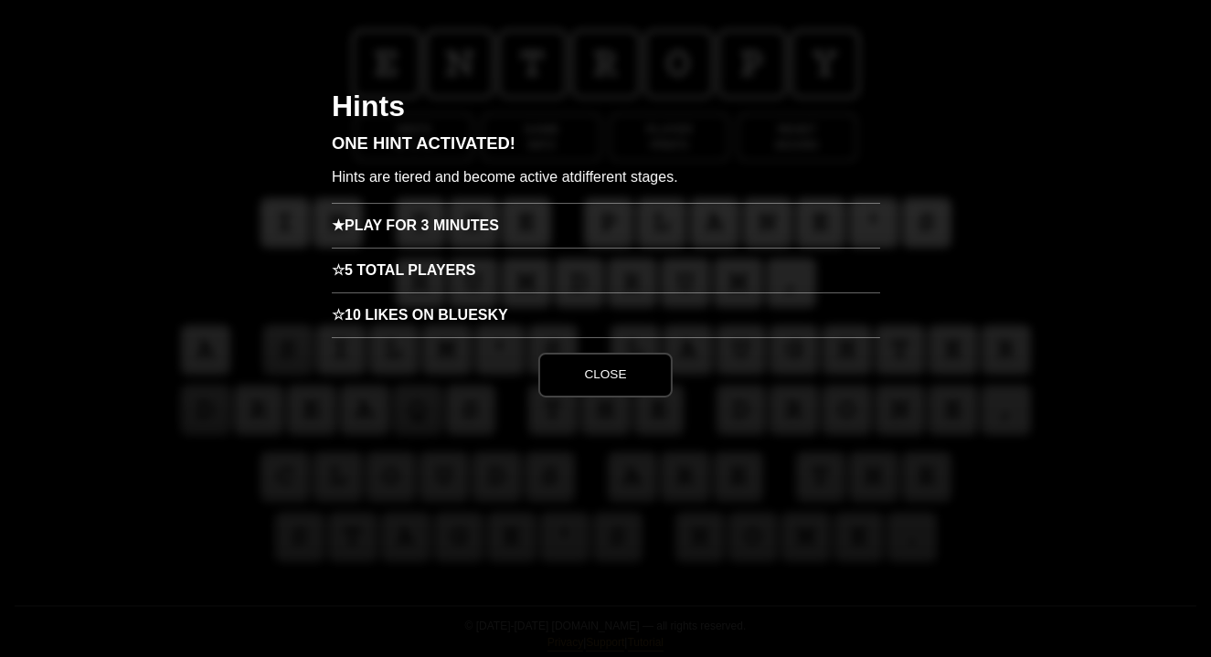
click at [451, 220] on h3 "★ Play for 3 minutes" at bounding box center [606, 225] width 548 height 45
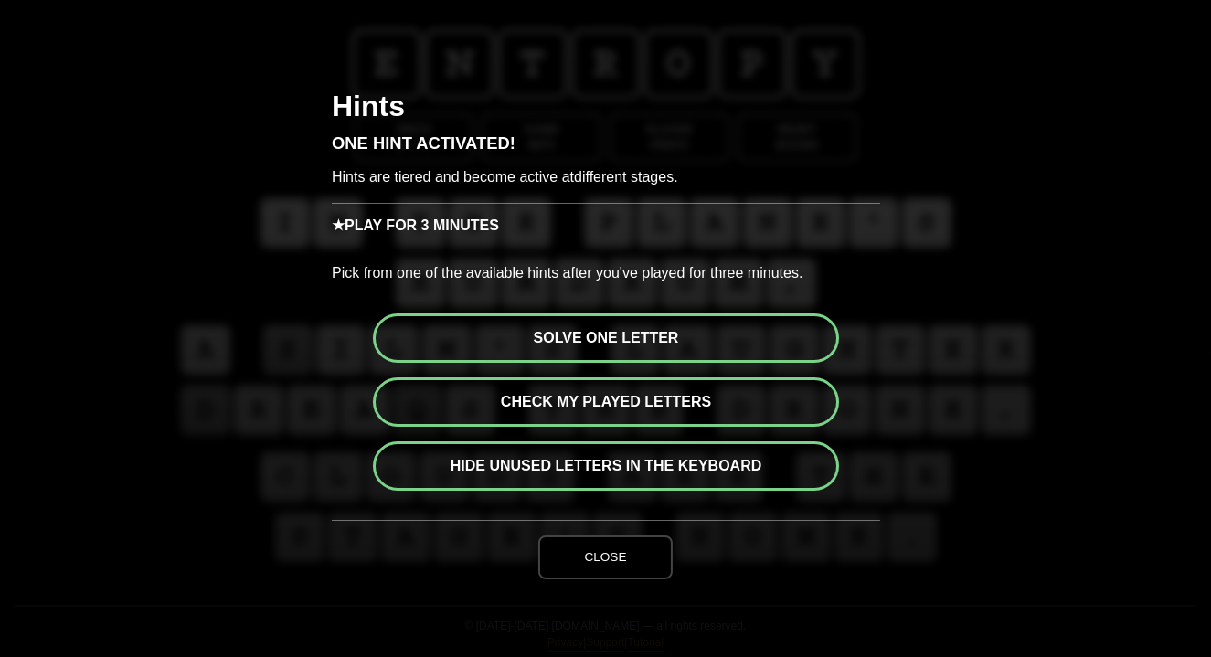
click at [563, 339] on button "Solve one letter" at bounding box center [606, 337] width 466 height 49
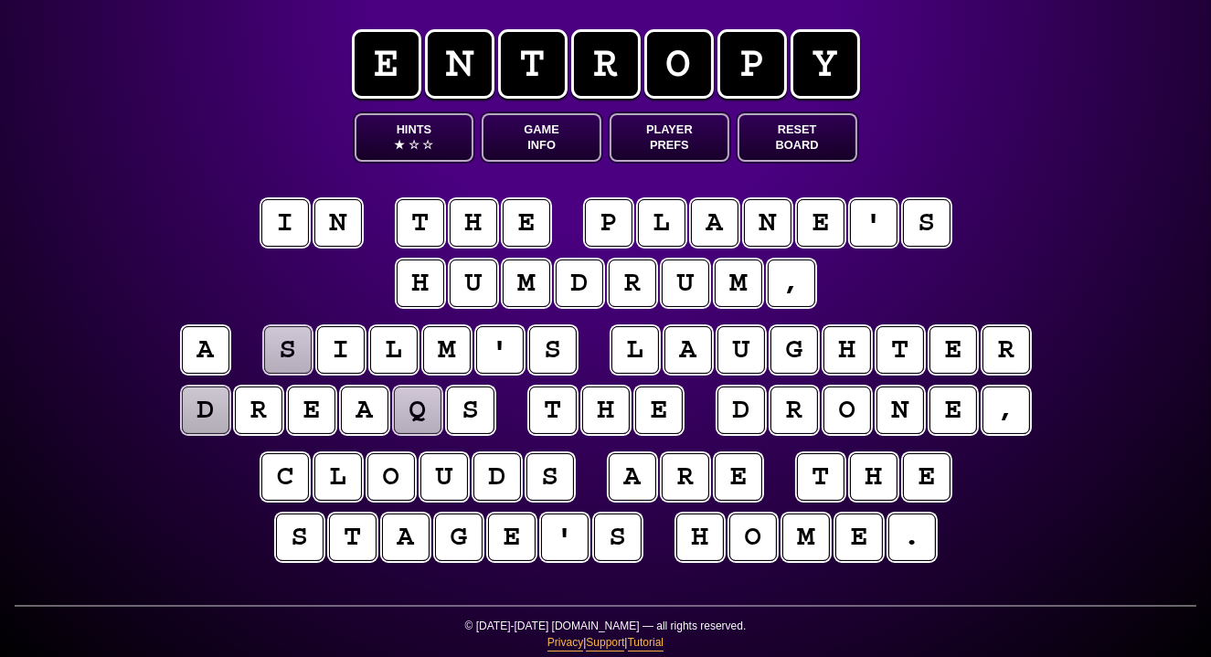
click at [204, 418] on puzzle-tile "d" at bounding box center [204, 410] width 51 height 51
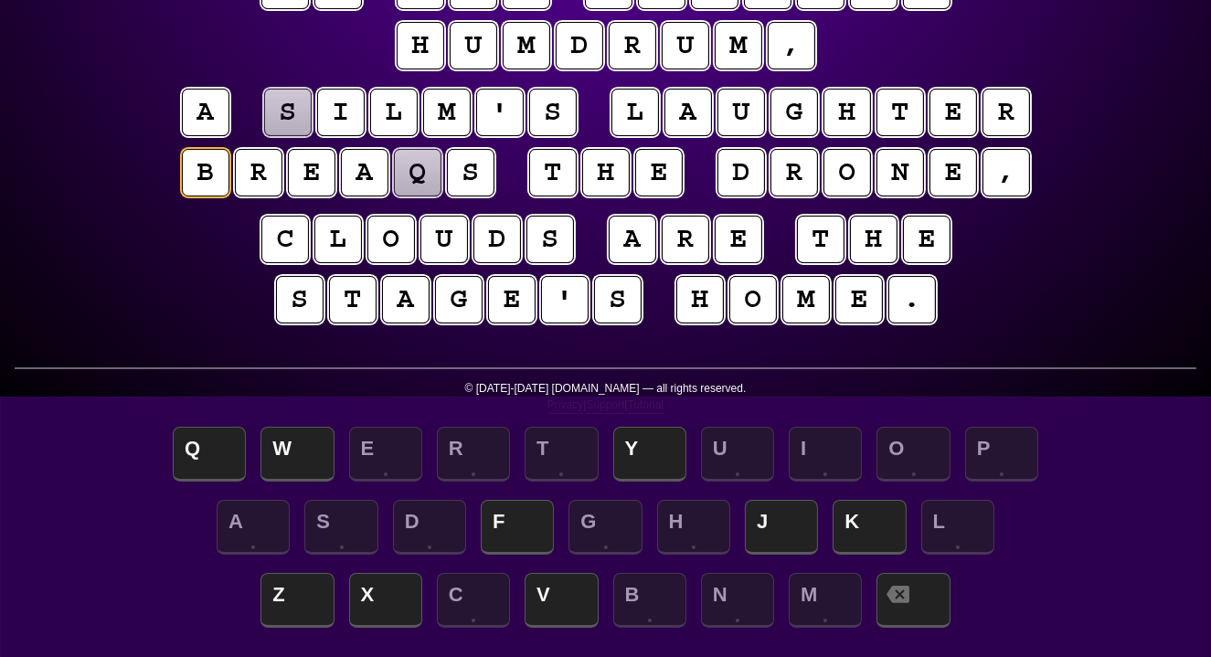
scroll to position [238, 0]
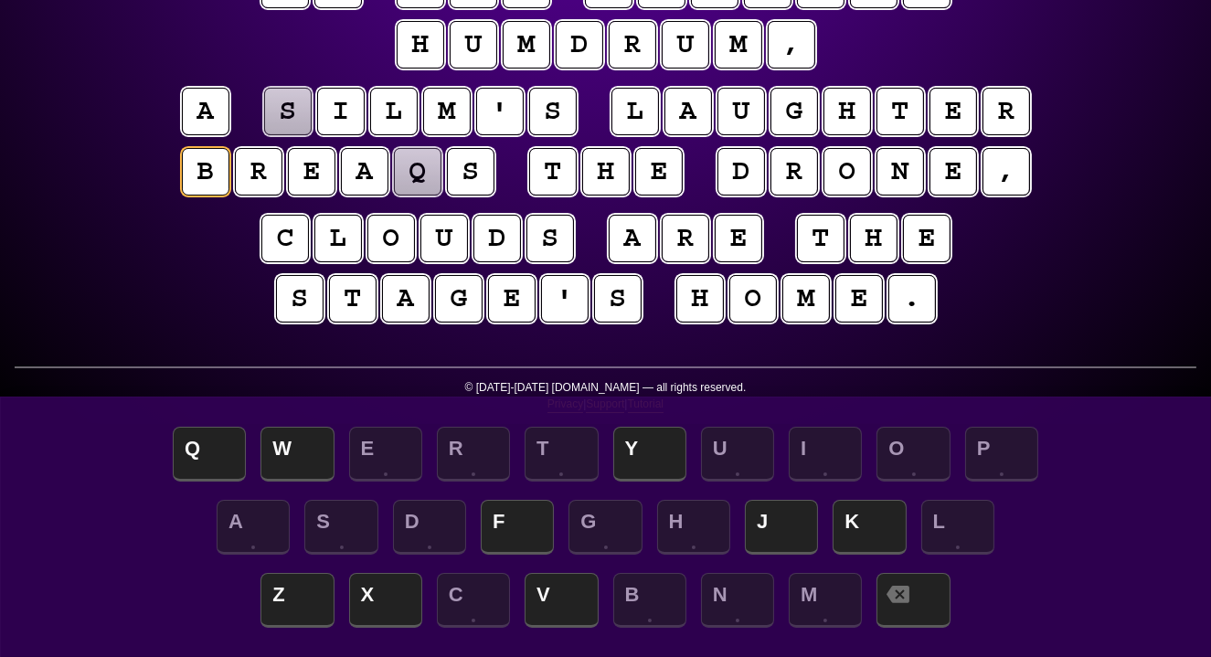
click at [418, 179] on puzzle-tile "q" at bounding box center [417, 171] width 48 height 48
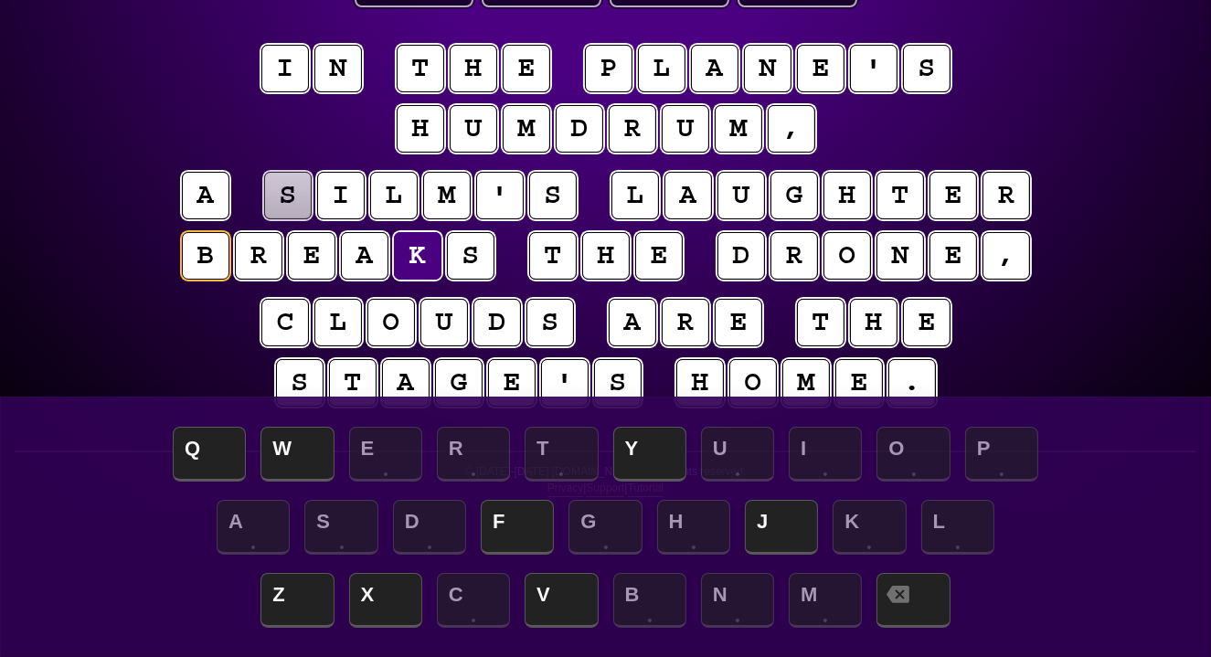
scroll to position [144, 0]
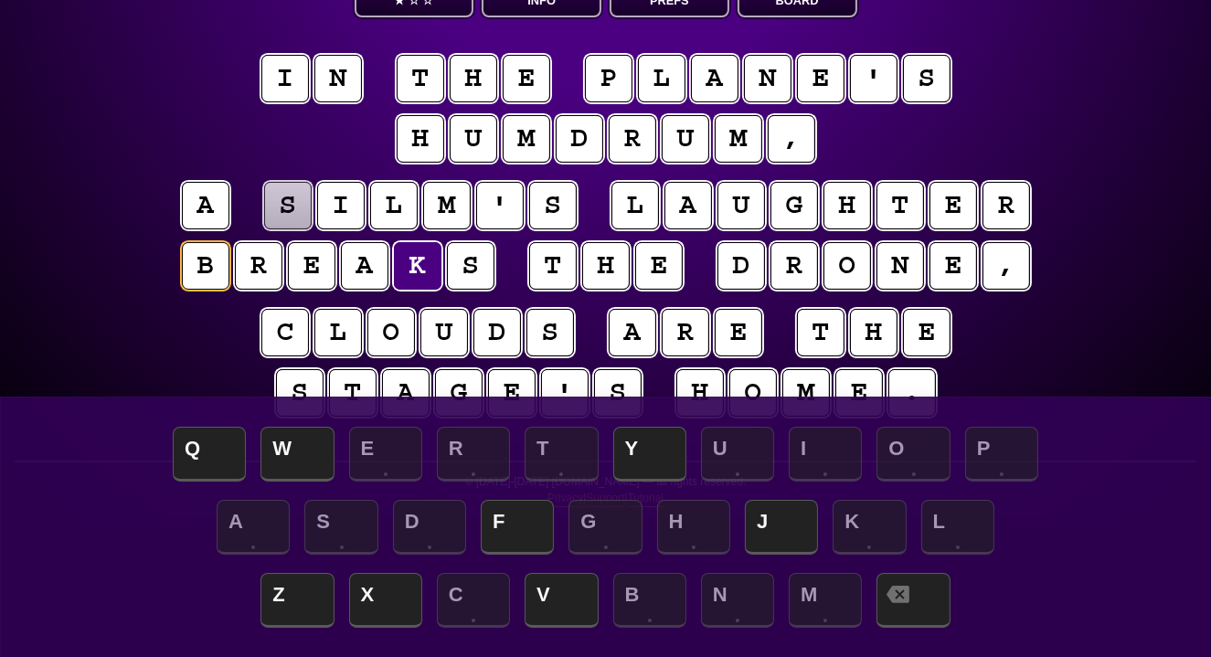
click at [278, 207] on puzzle-tile "s" at bounding box center [286, 205] width 49 height 49
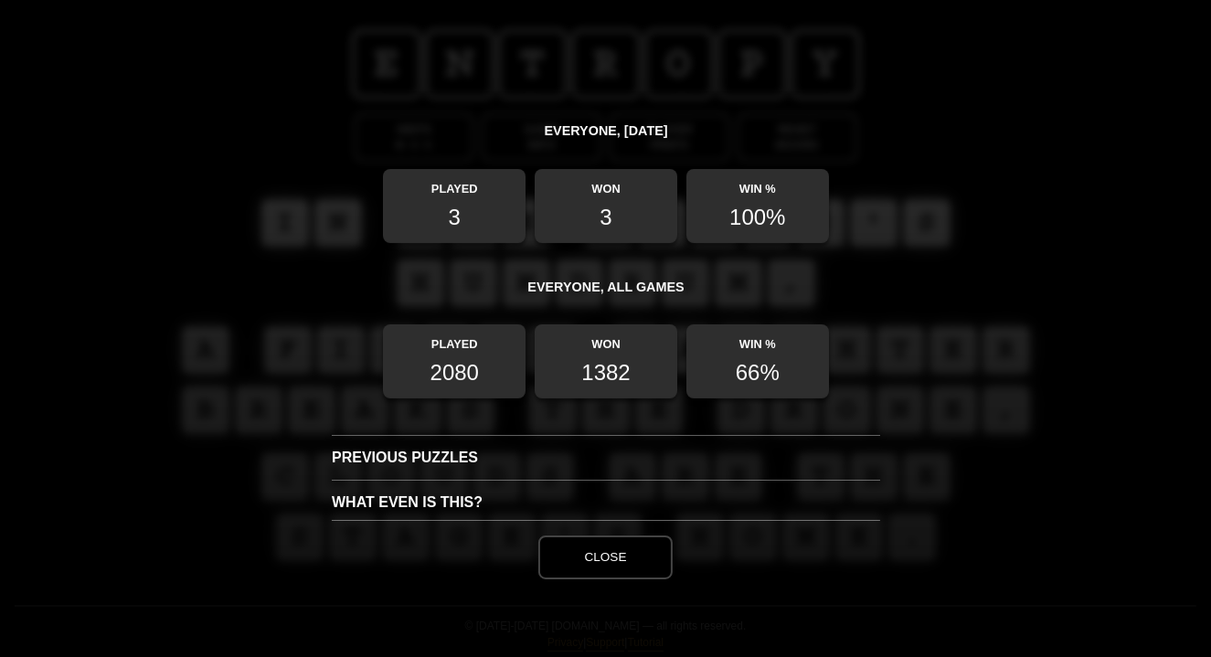
scroll to position [622, 0]
